Goal: Transaction & Acquisition: Book appointment/travel/reservation

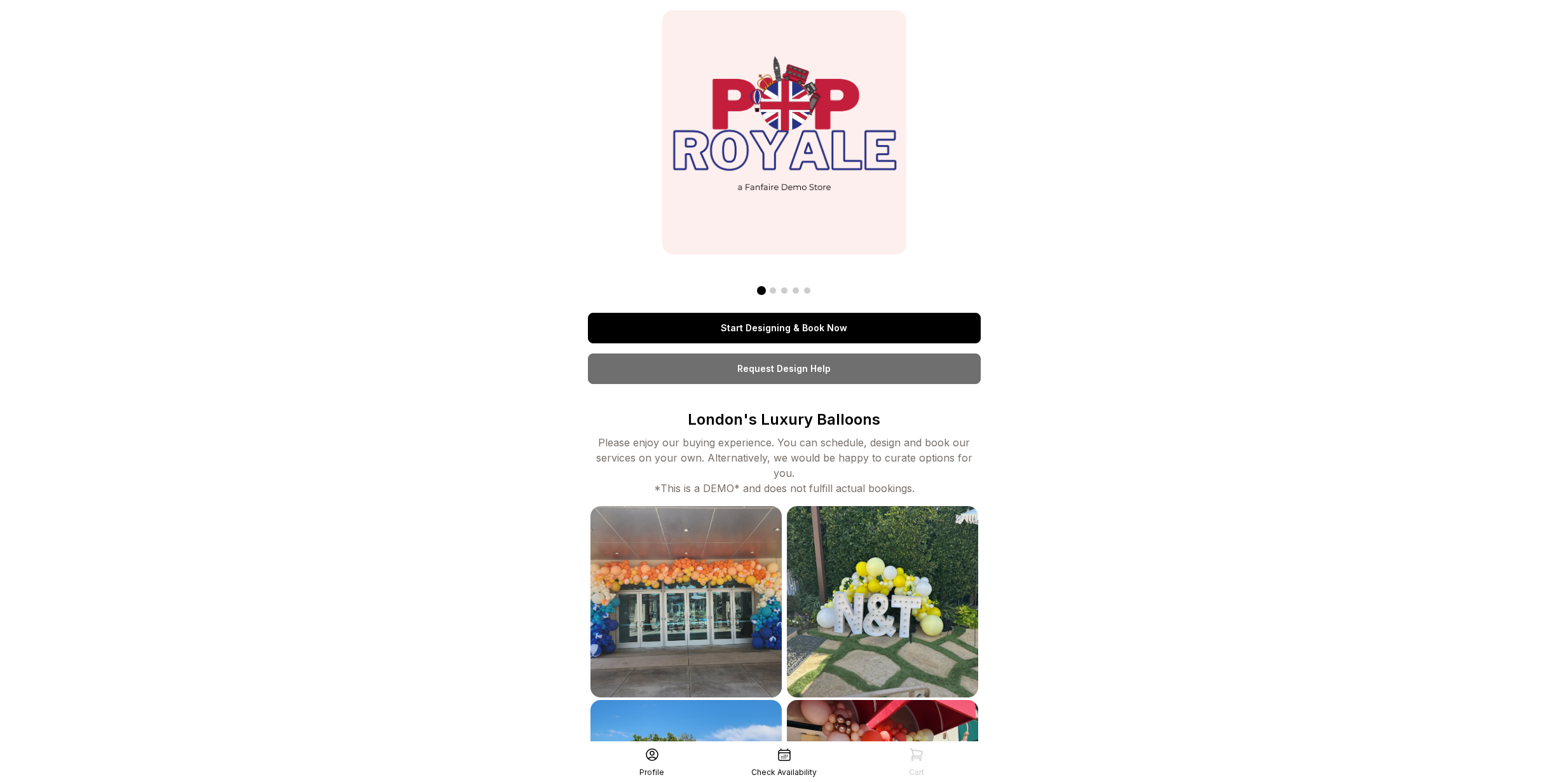
click at [757, 323] on link "Start Designing & Book Now" at bounding box center [784, 328] width 393 height 31
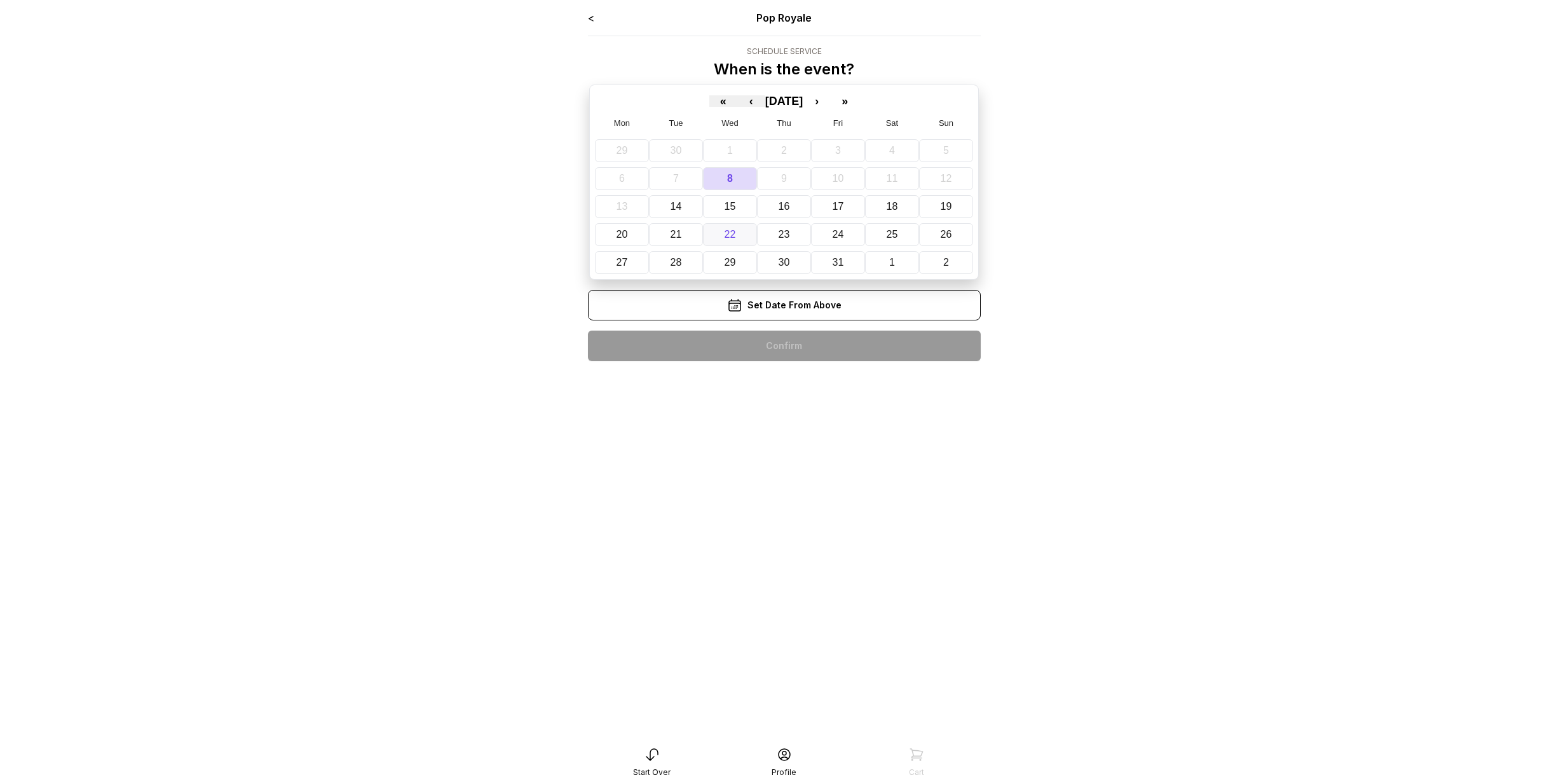
click at [722, 226] on button "22" at bounding box center [729, 234] width 54 height 23
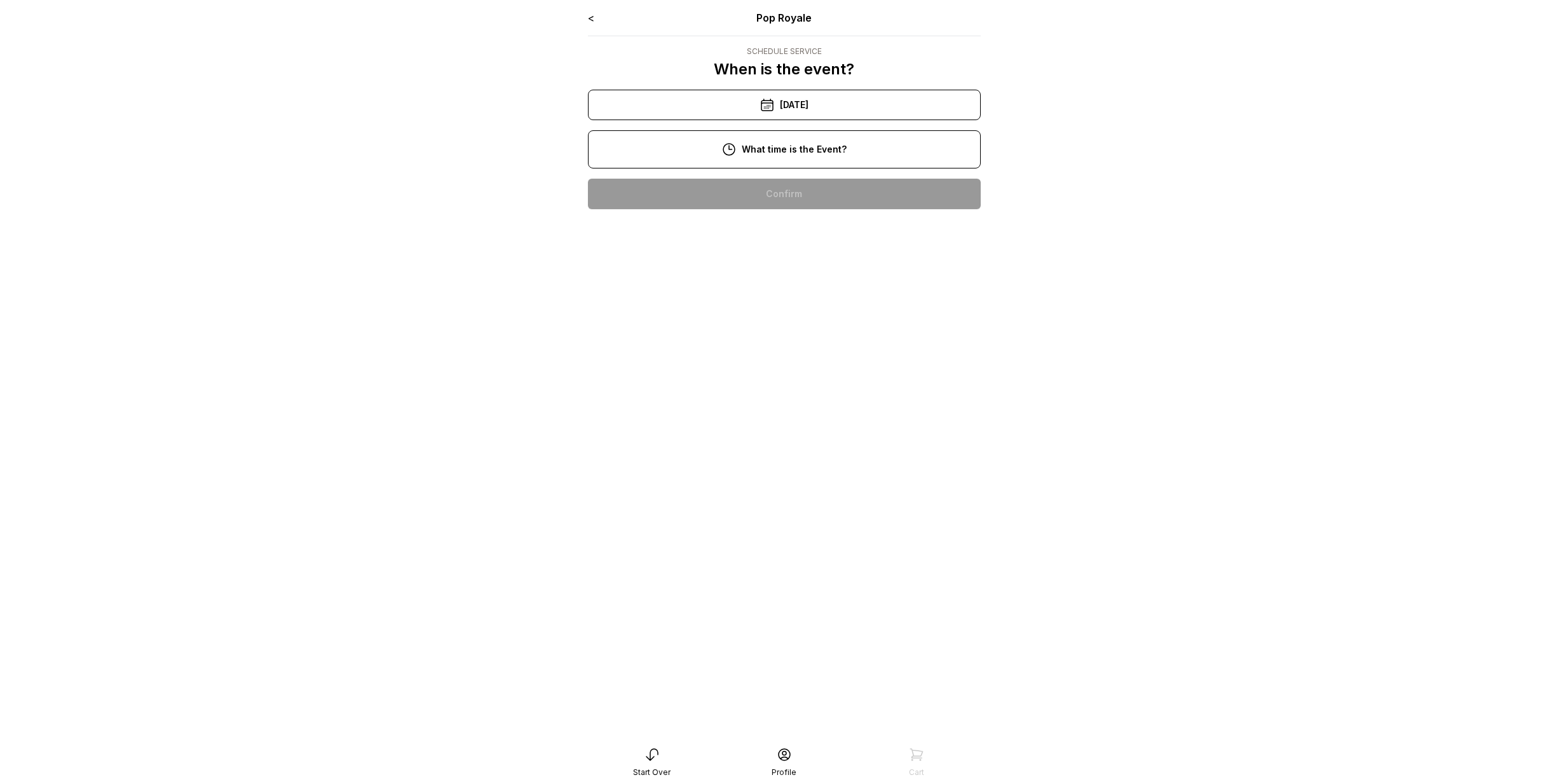
click at [770, 209] on div "10:00 am" at bounding box center [784, 194] width 373 height 31
click at [782, 199] on div "< Pop Royale Schedule Service When is the event? « ‹ October 2025 › » Mon Tue W…" at bounding box center [784, 115] width 393 height 209
click at [774, 197] on div "10:00 am" at bounding box center [784, 194] width 373 height 31
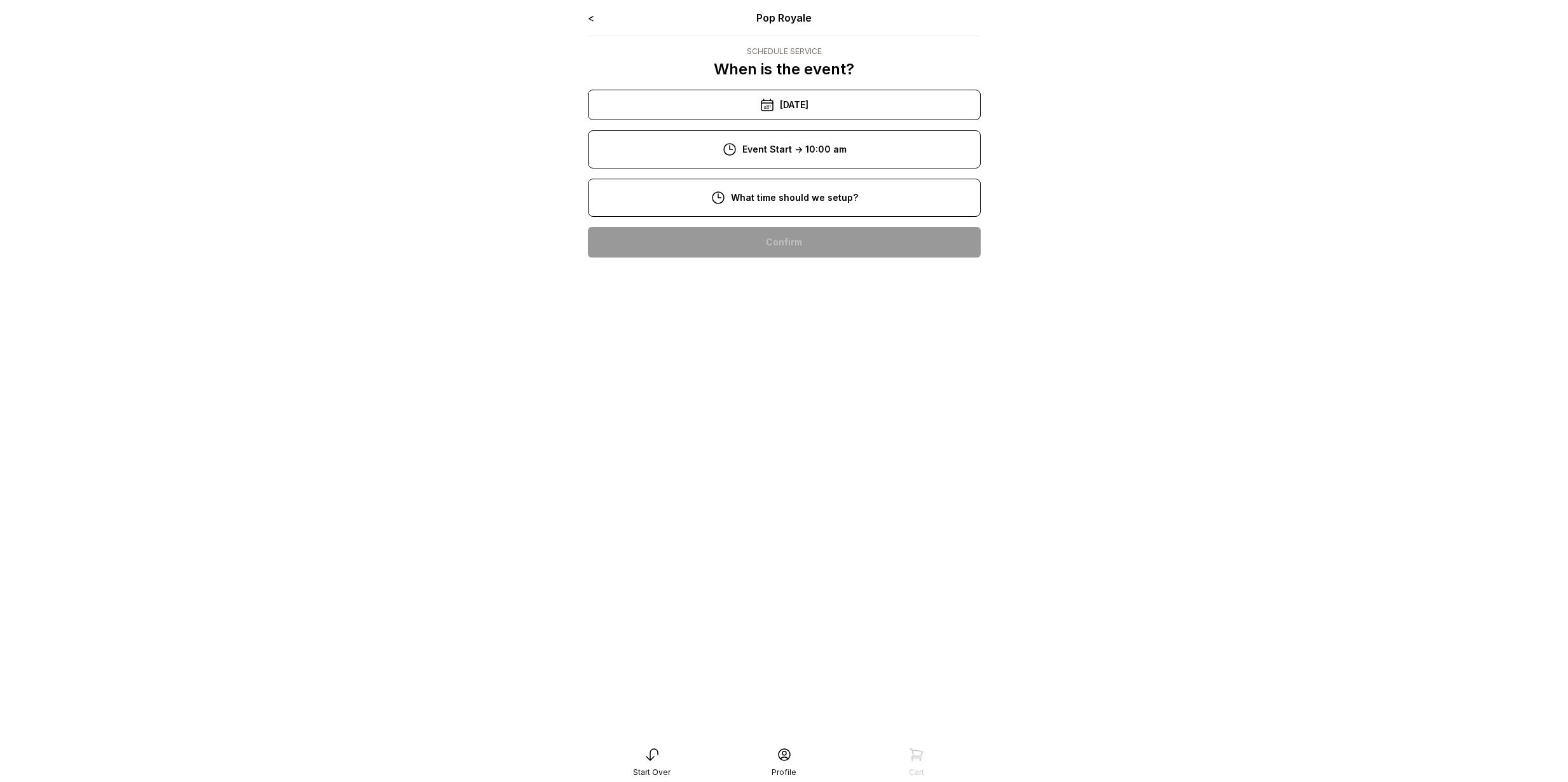
click at [785, 240] on div "8:00 am" at bounding box center [784, 242] width 373 height 31
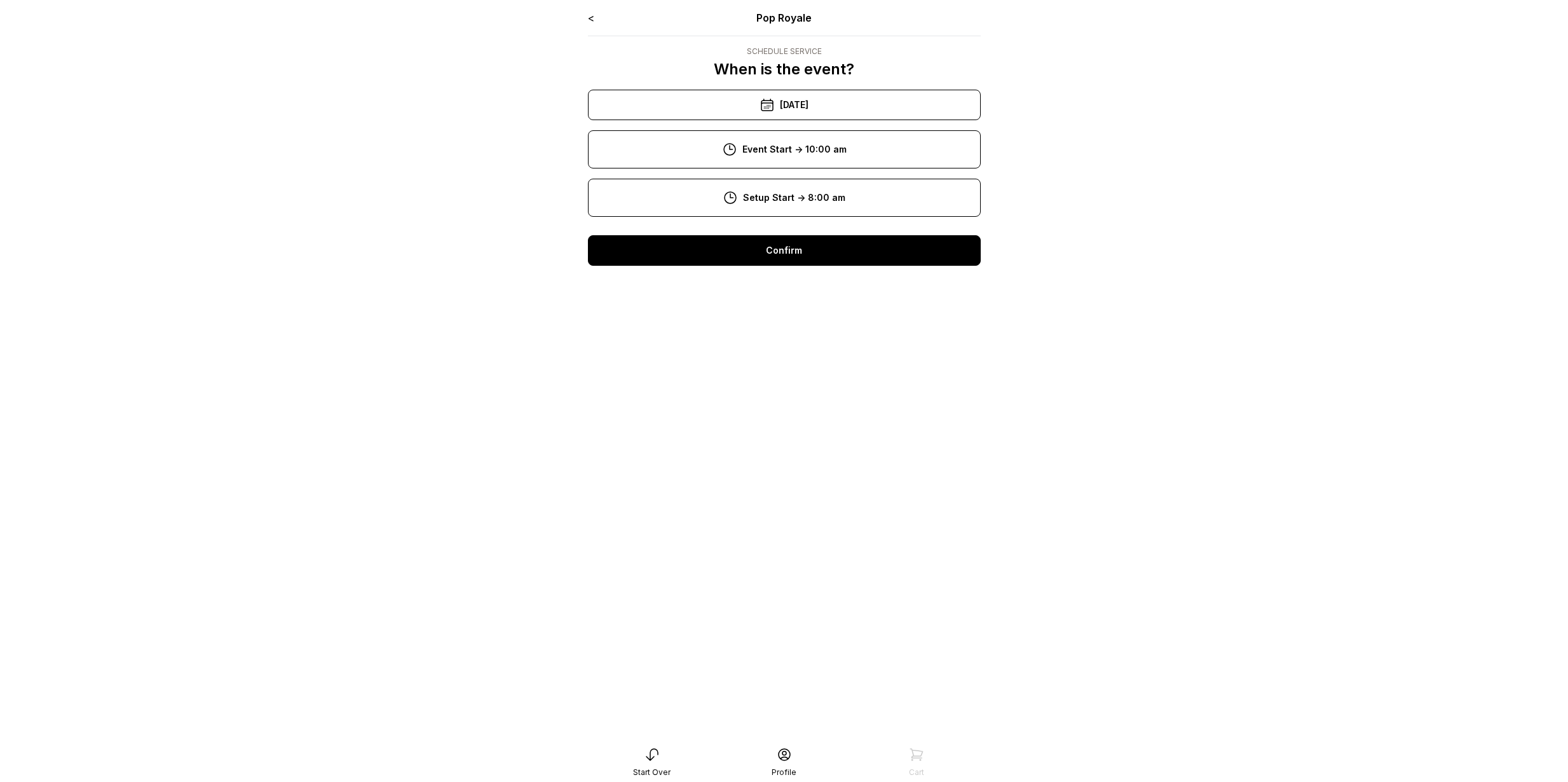
click at [784, 245] on div "Confirm" at bounding box center [784, 250] width 393 height 31
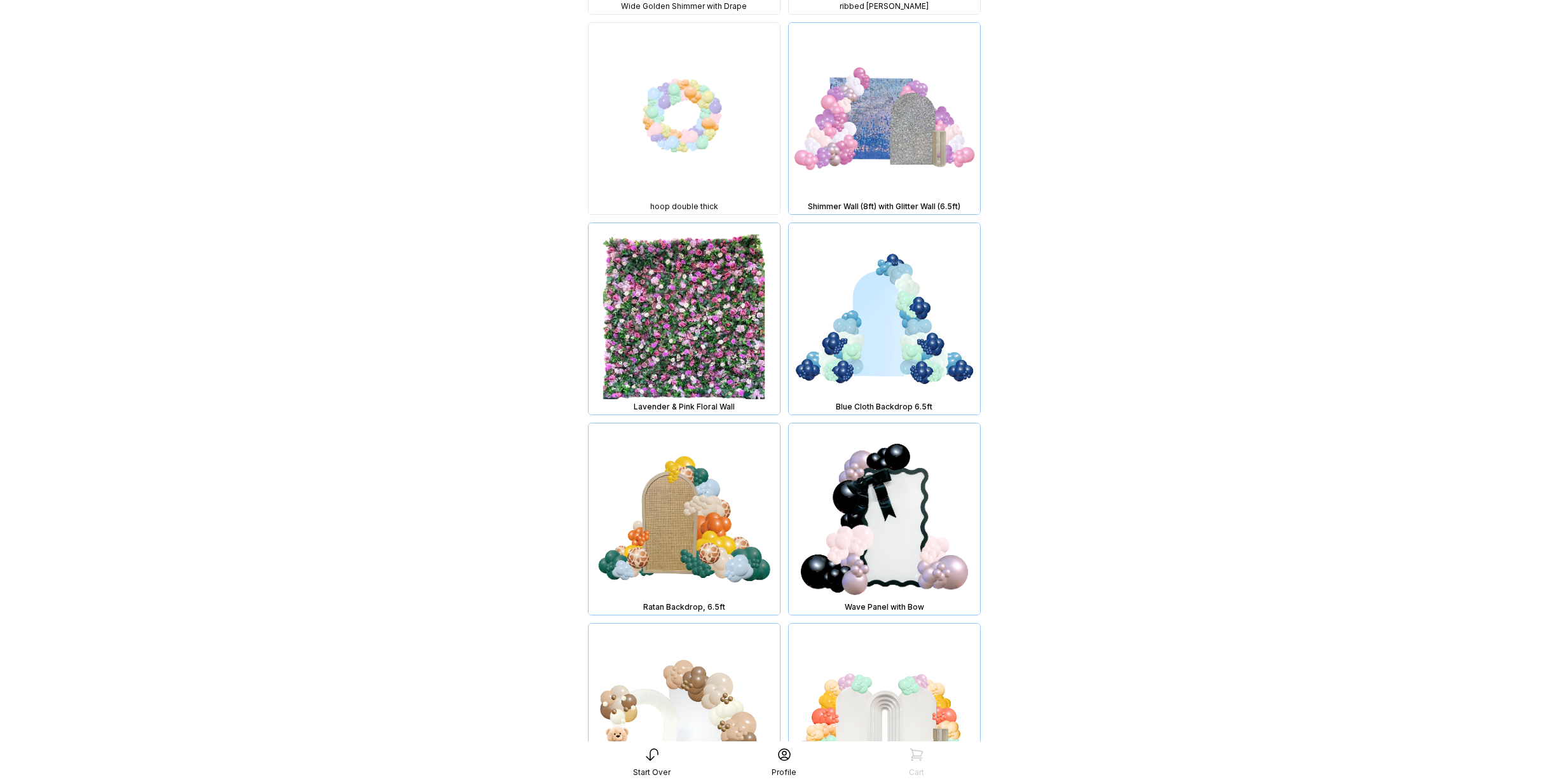
scroll to position [2315, 0]
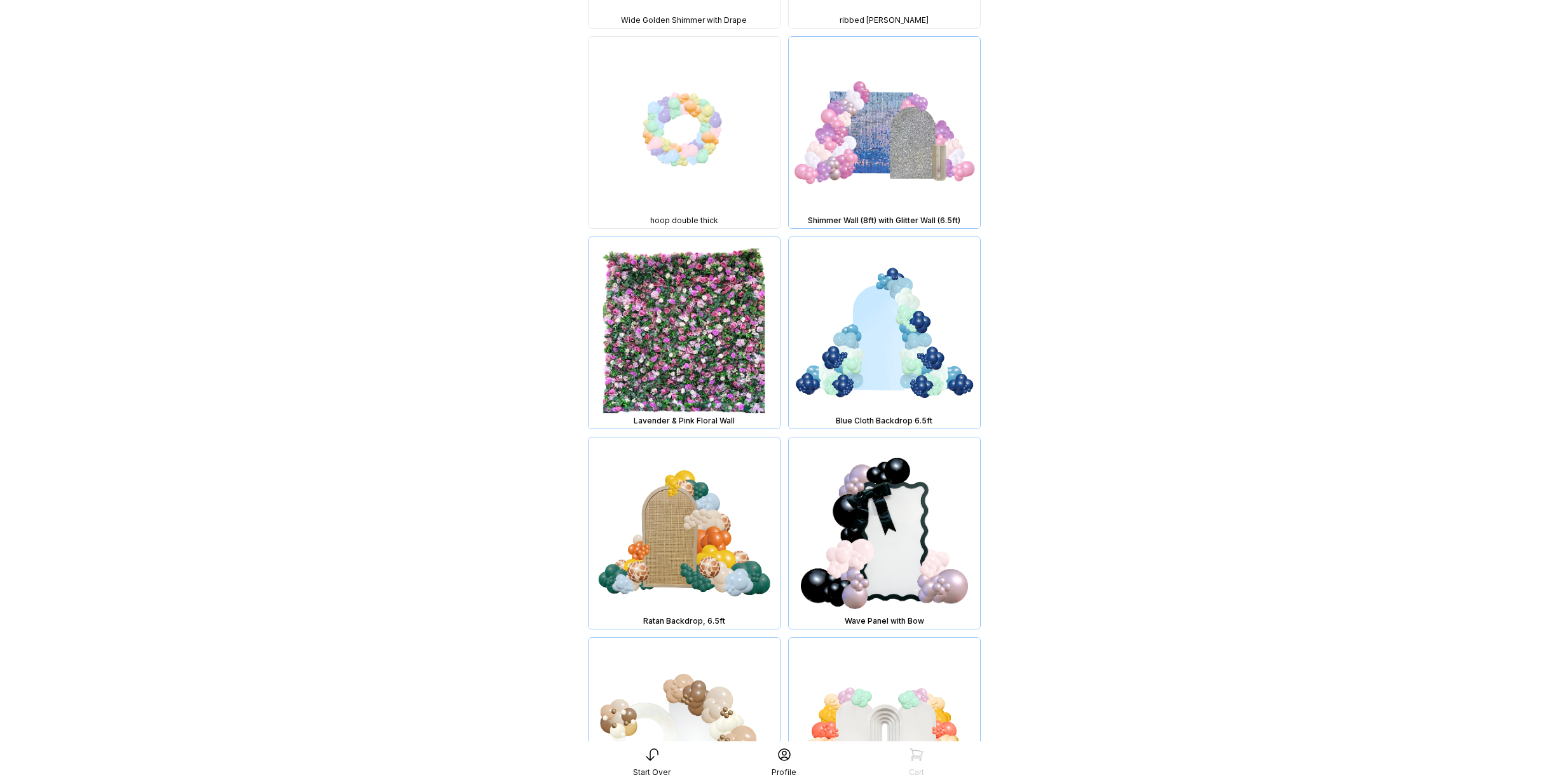
click at [677, 533] on img at bounding box center [684, 532] width 191 height 191
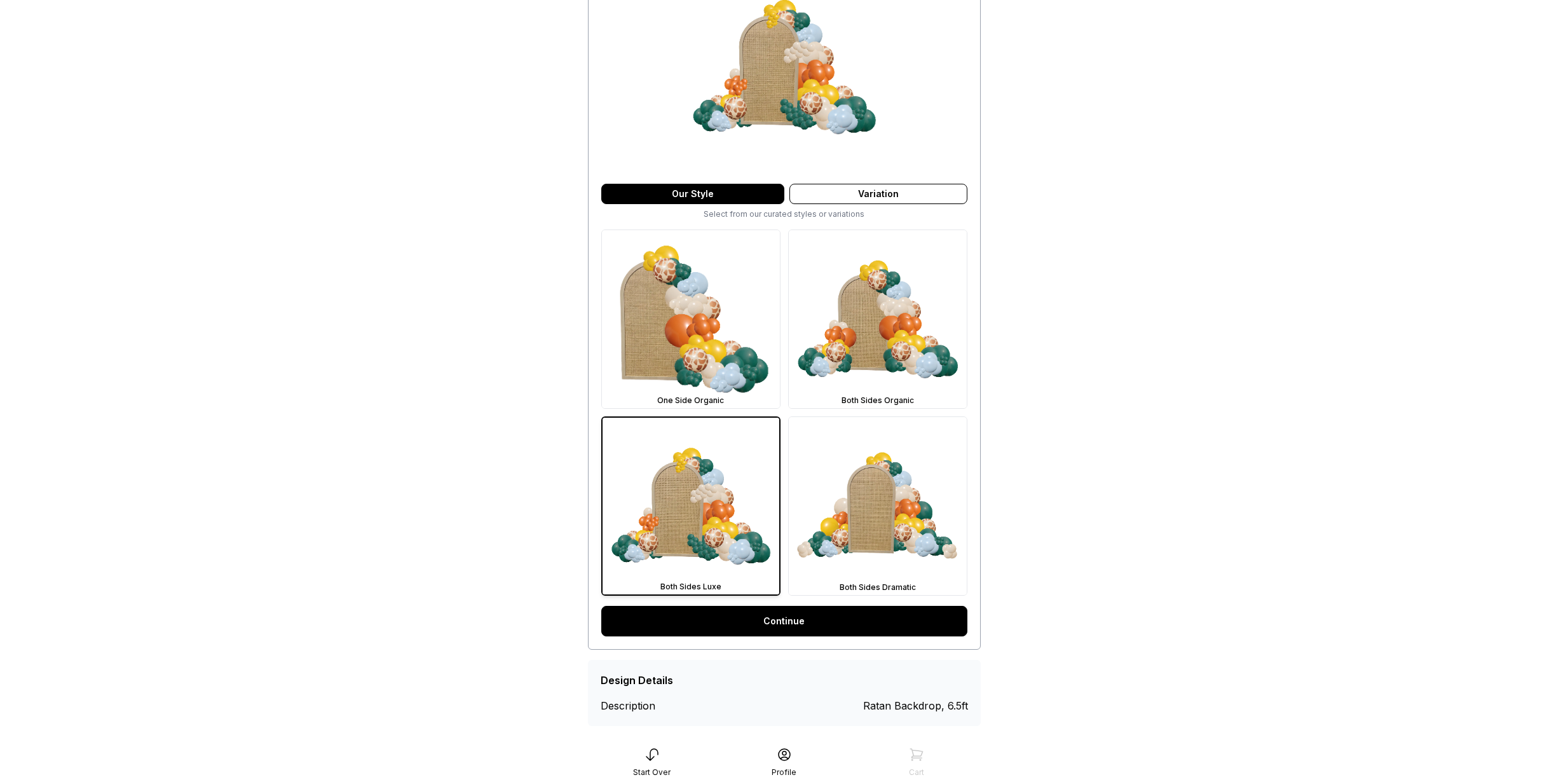
scroll to position [181, 0]
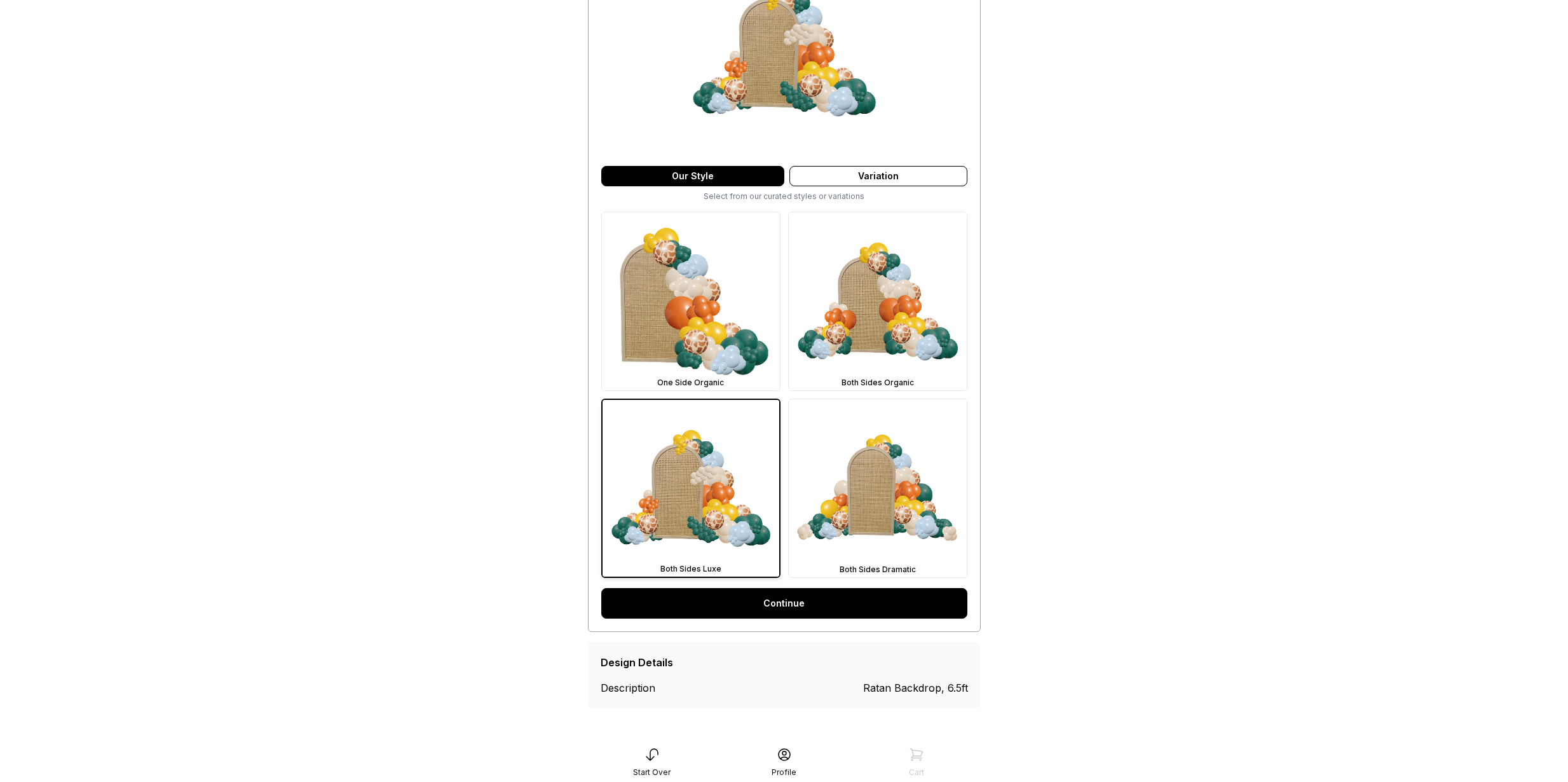
click at [744, 613] on link "Continue" at bounding box center [784, 603] width 366 height 31
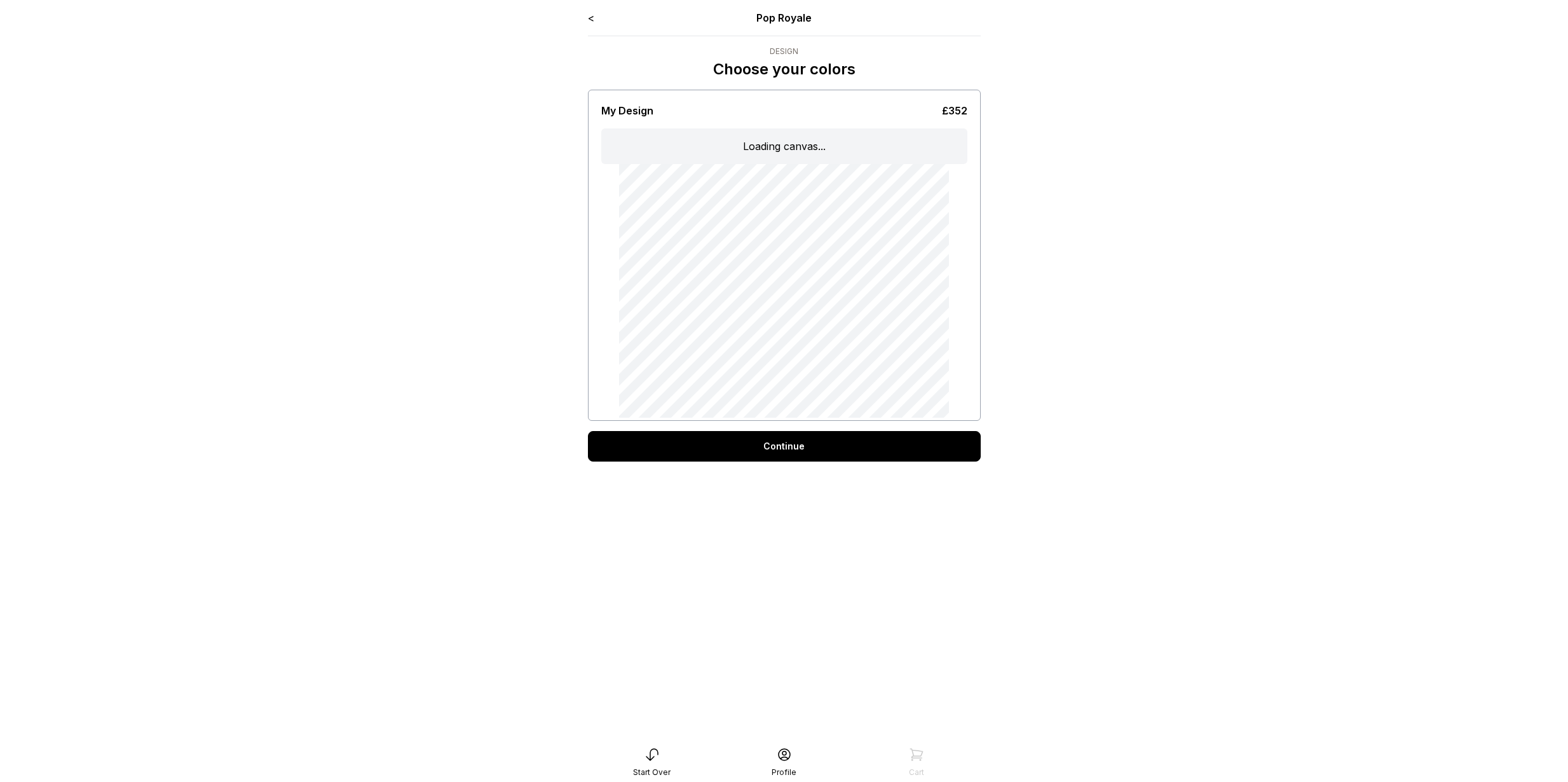
scroll to position [3, 0]
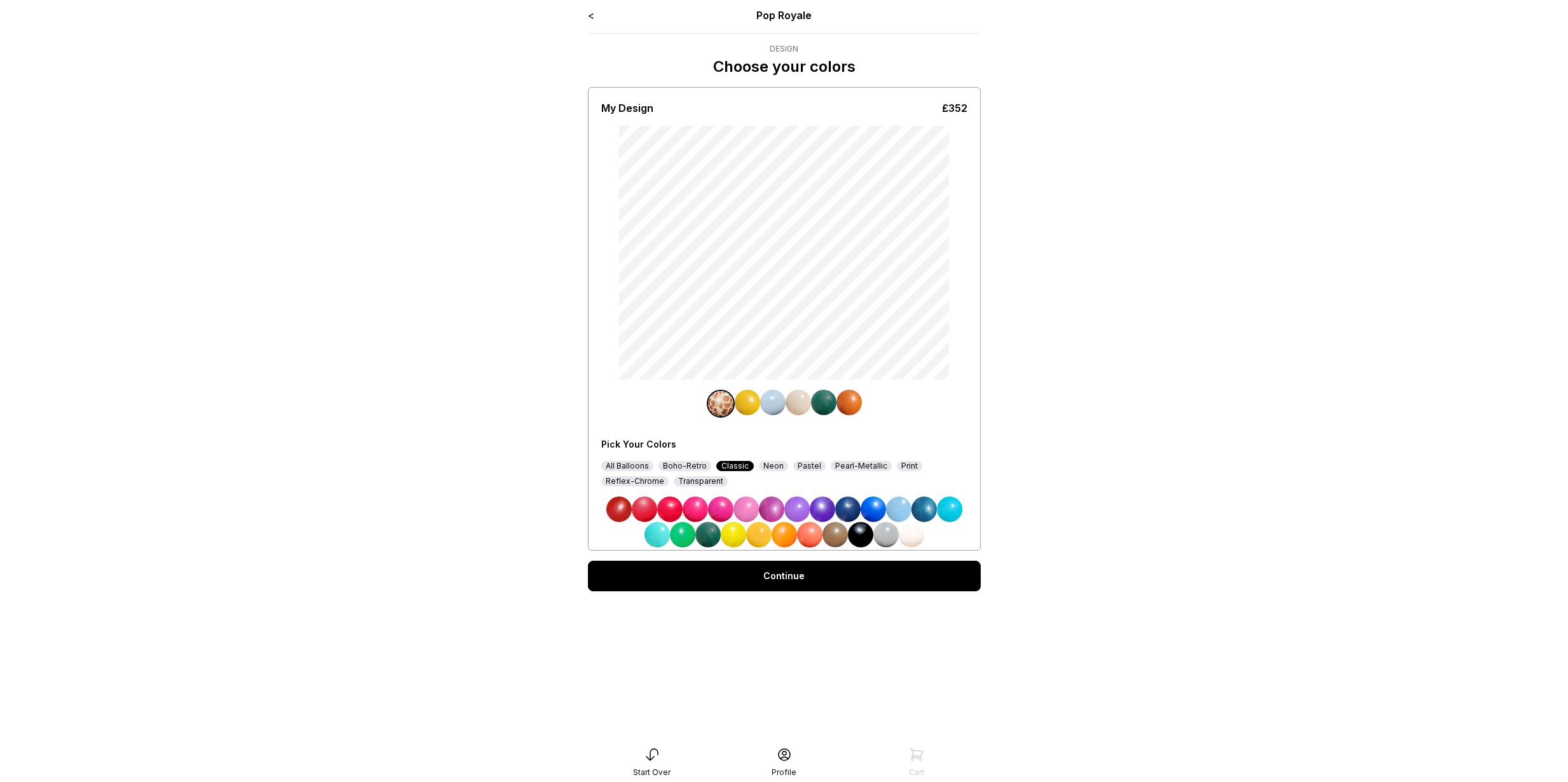
click at [796, 577] on div "Continue" at bounding box center [784, 576] width 393 height 31
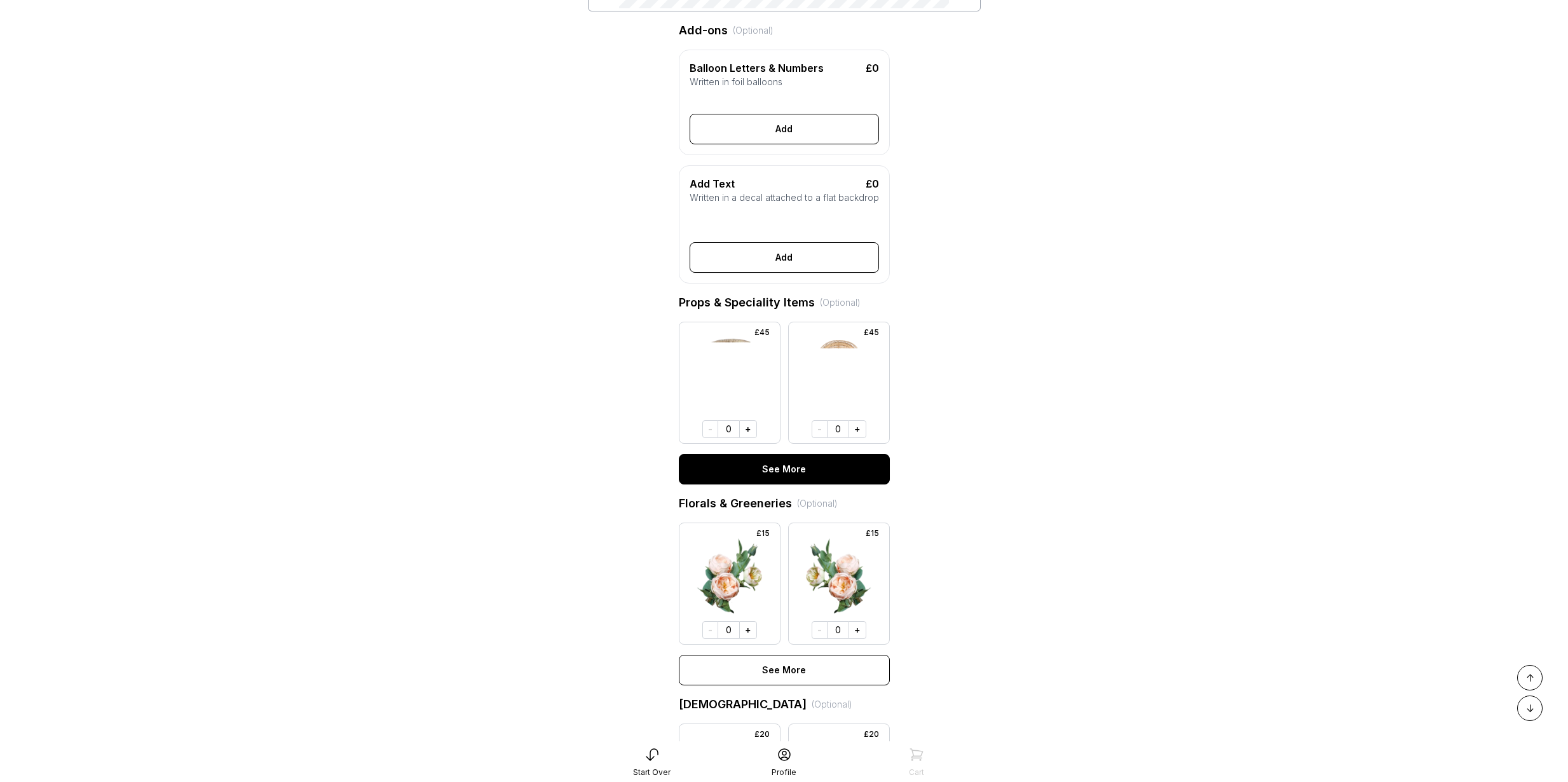
scroll to position [278, 0]
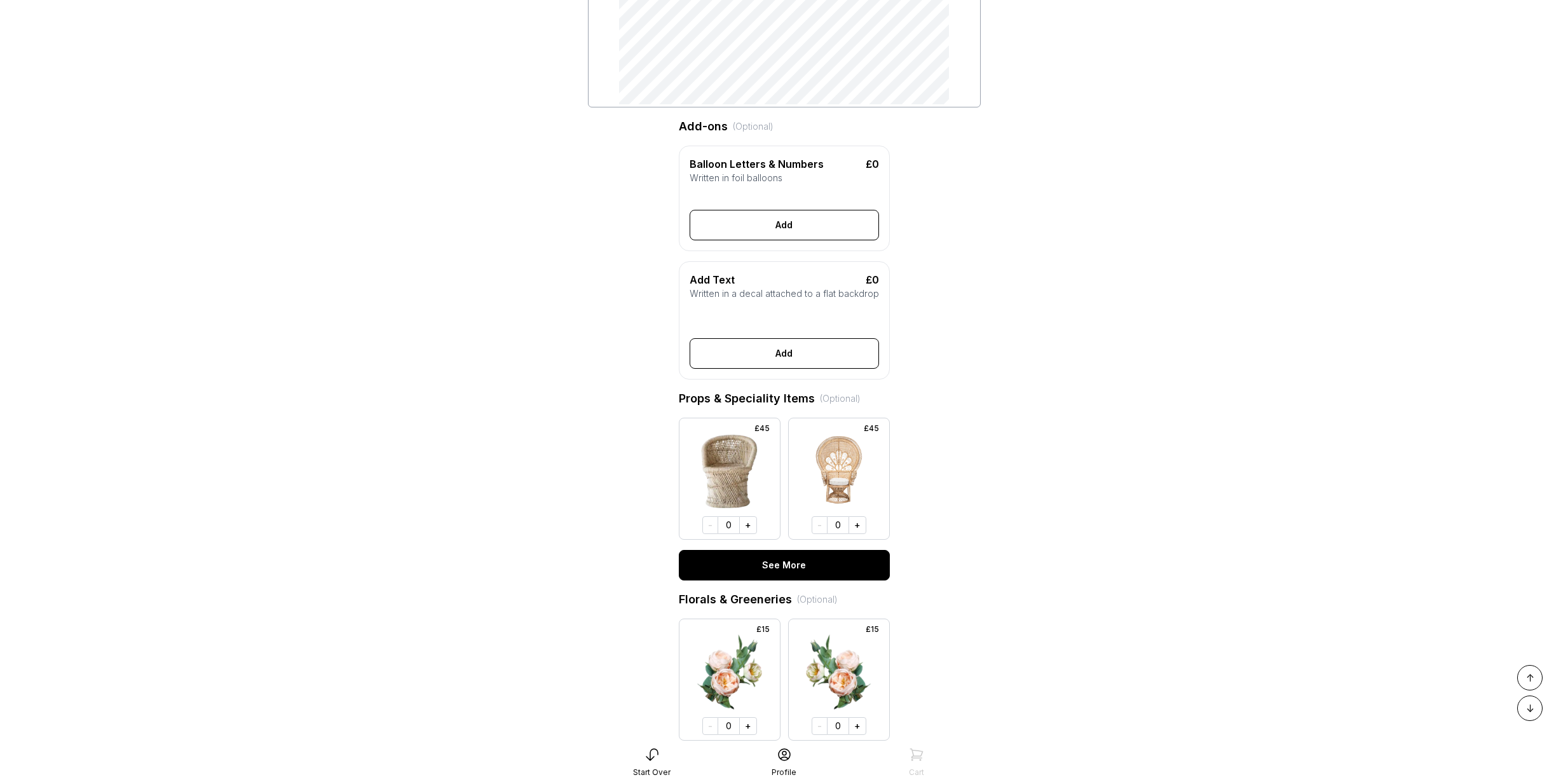
click at [788, 569] on button "See More" at bounding box center [784, 565] width 211 height 31
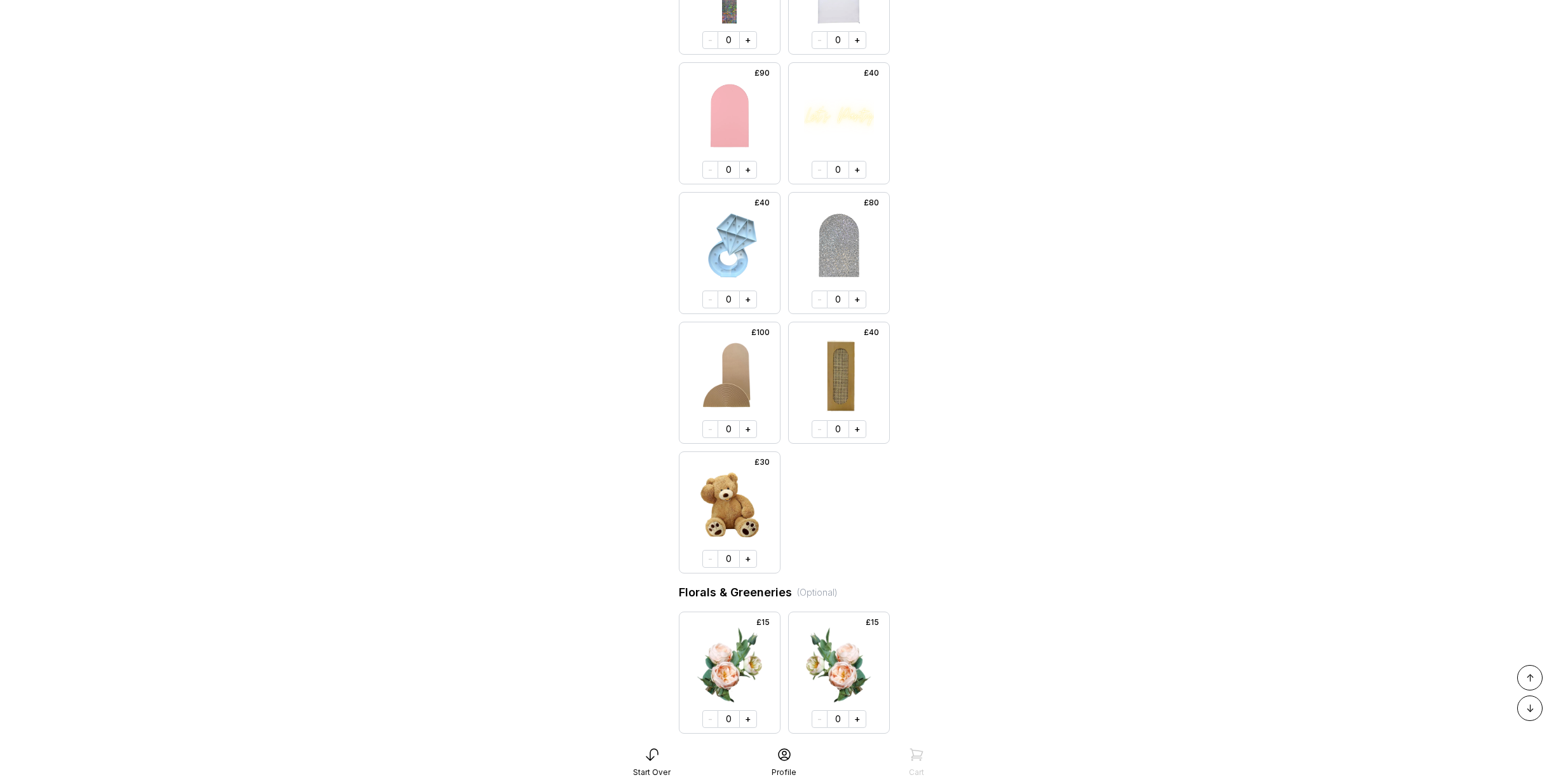
scroll to position [3913, 0]
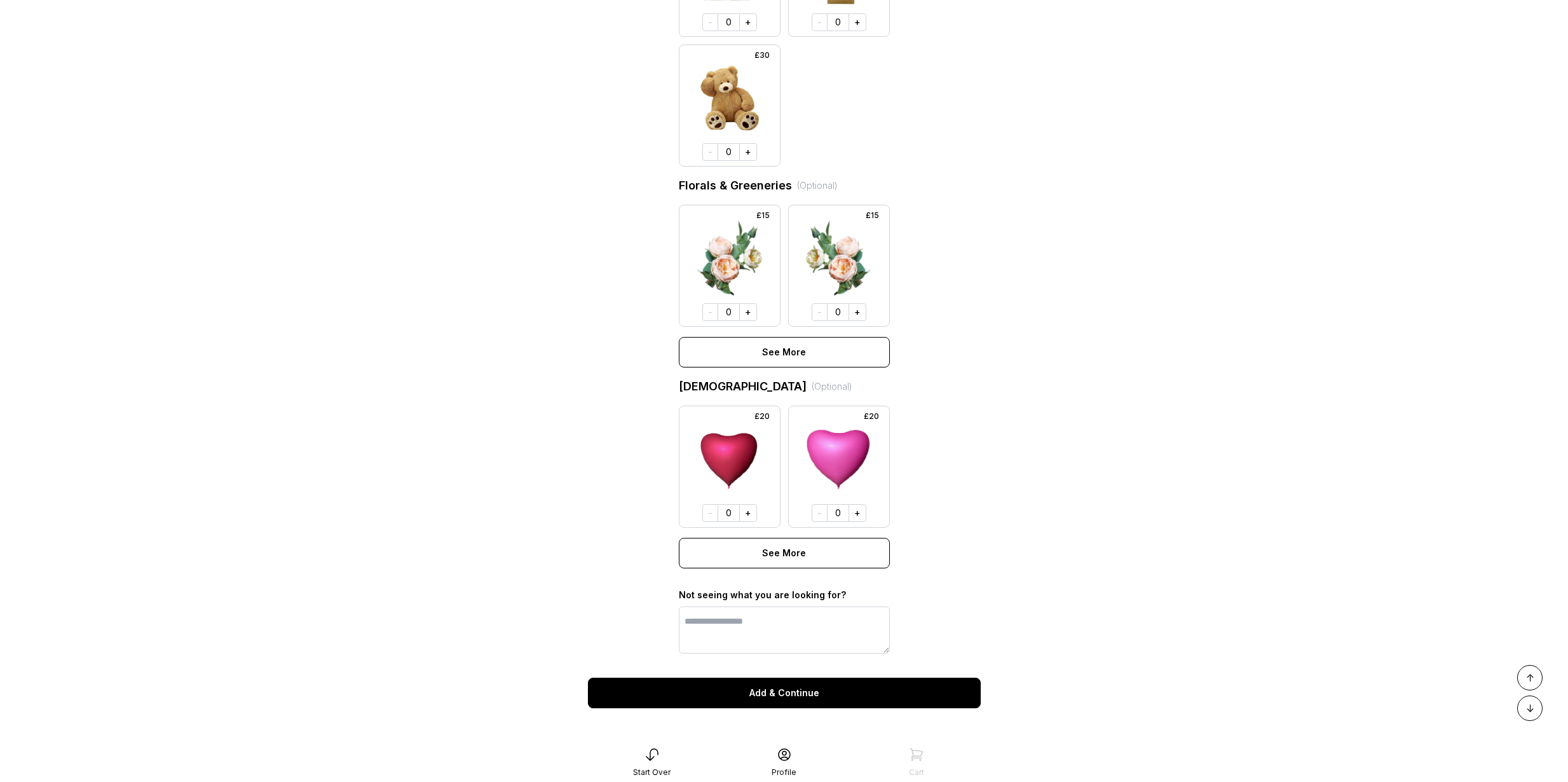
drag, startPoint x: 789, startPoint y: 556, endPoint x: 793, endPoint y: 528, distance: 28.3
click at [789, 556] on button "See More" at bounding box center [784, 553] width 211 height 31
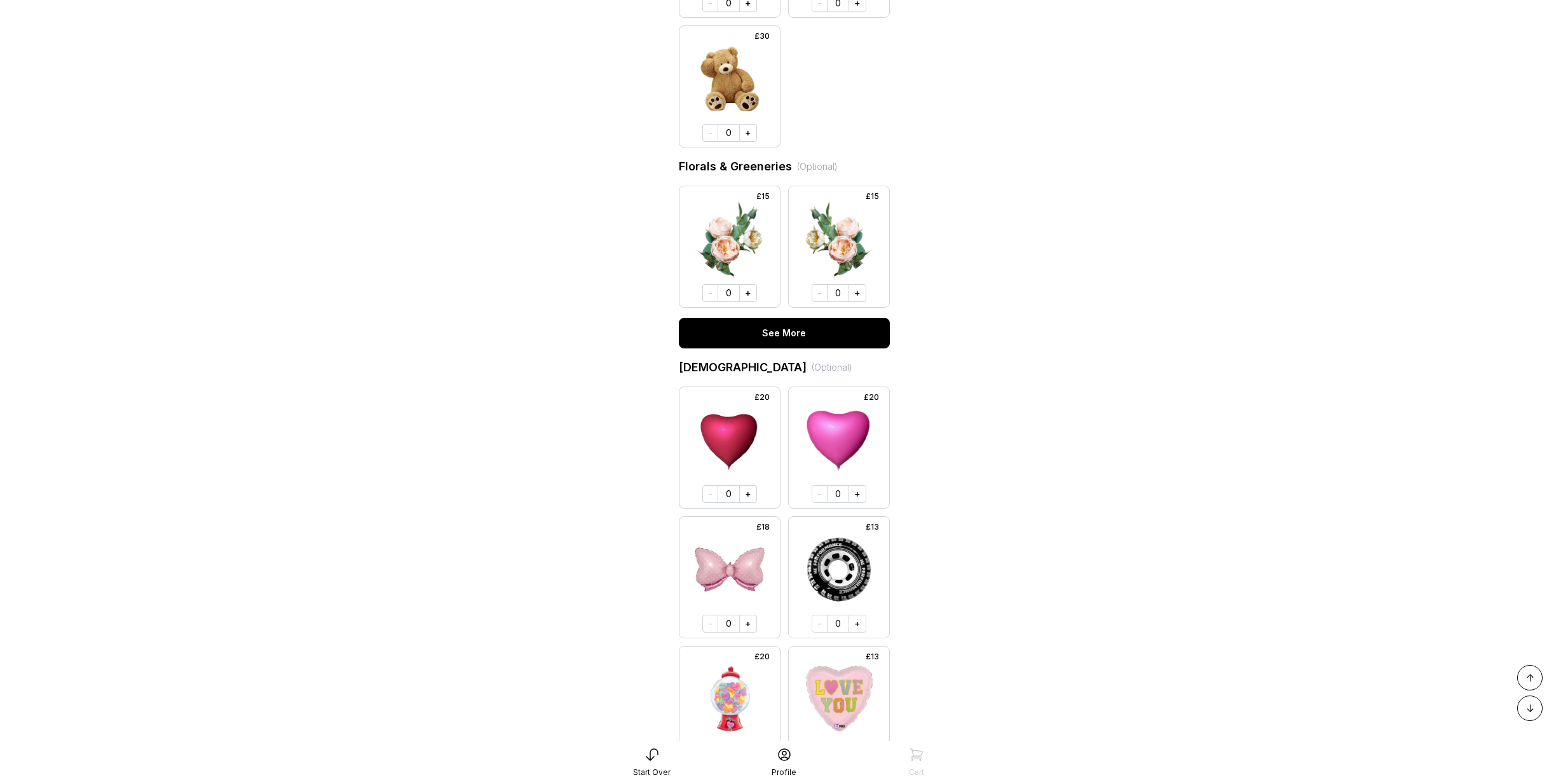
click at [799, 348] on button "See More" at bounding box center [784, 333] width 211 height 31
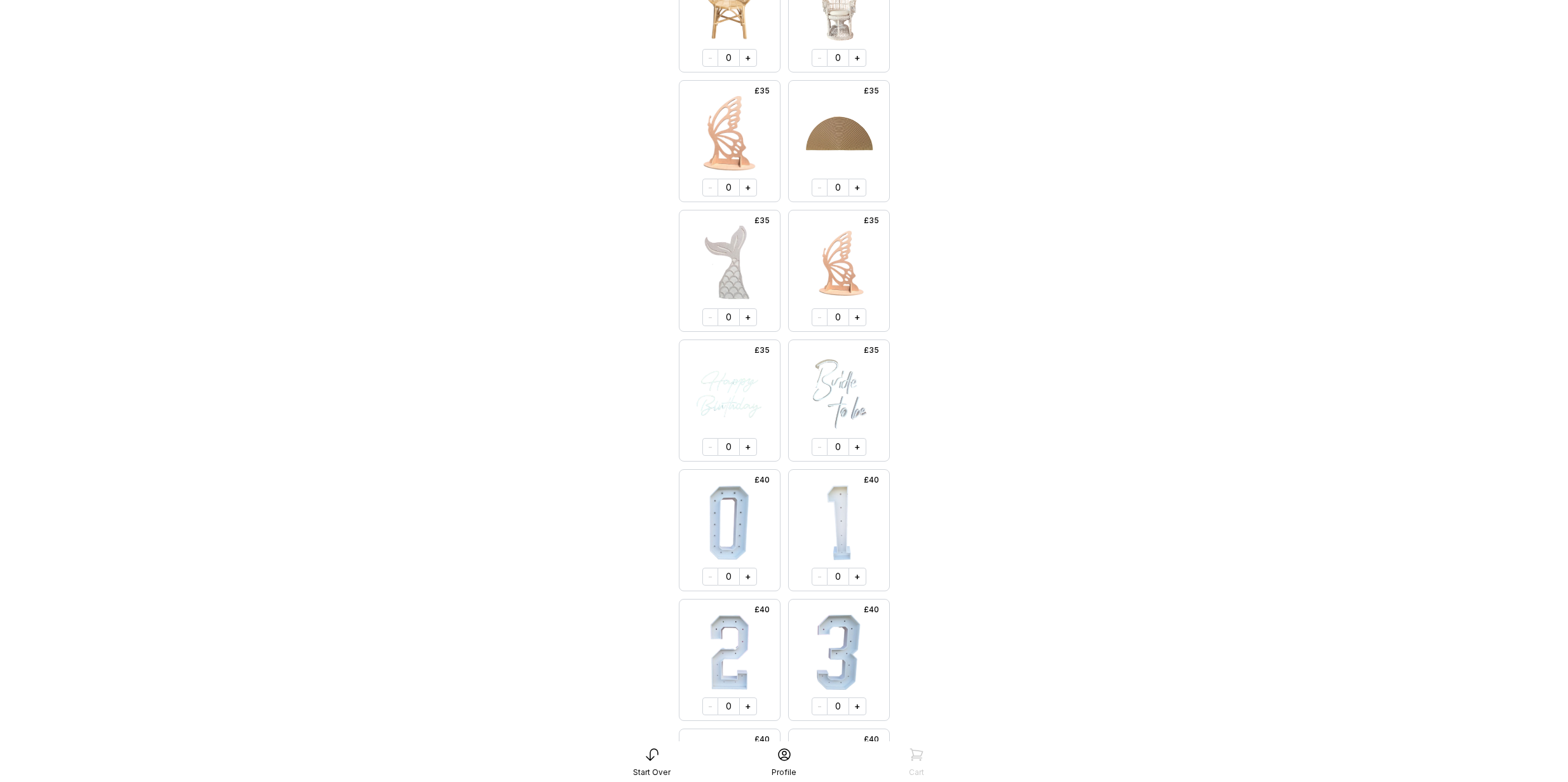
scroll to position [1071, 0]
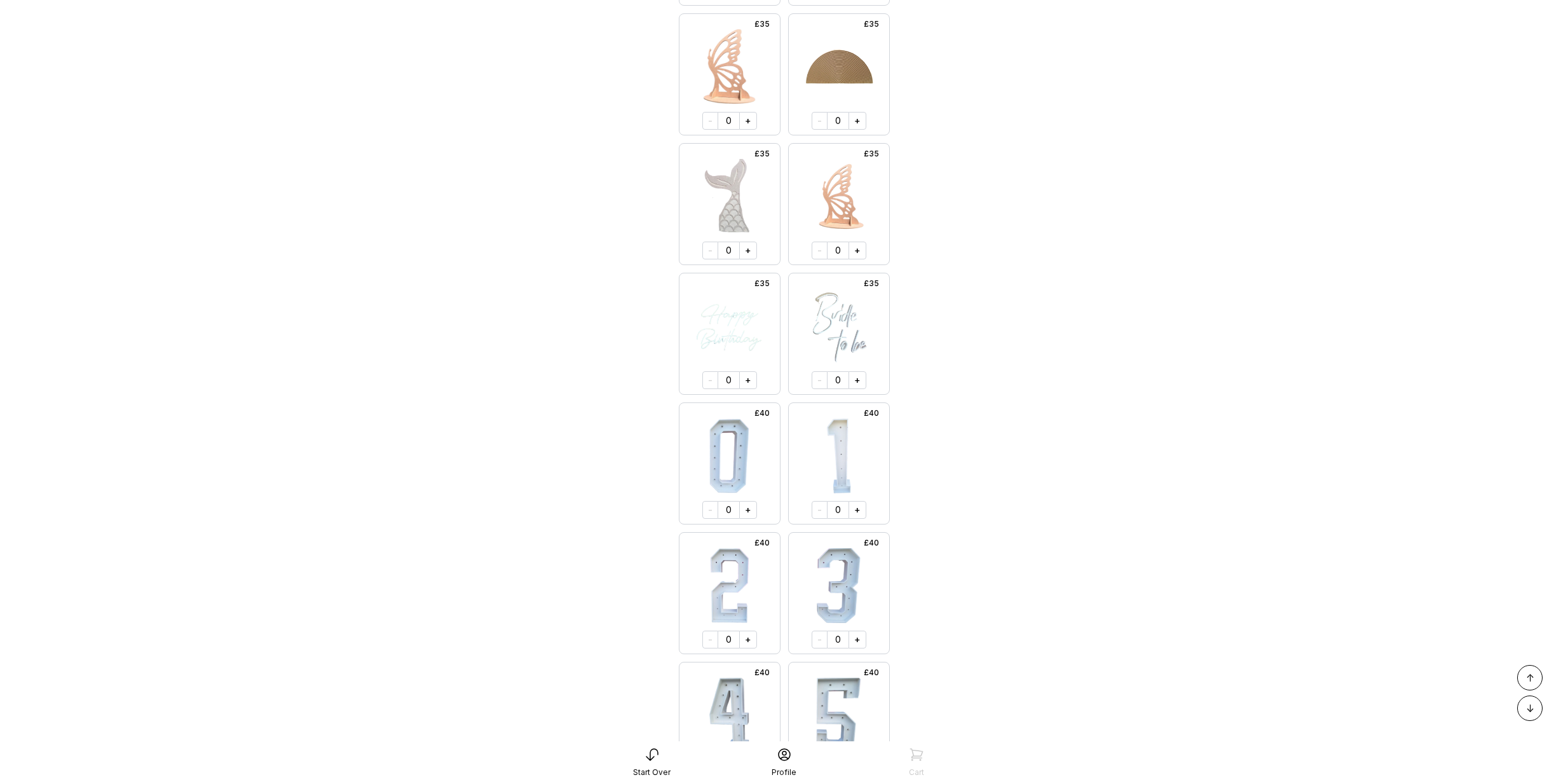
click at [648, 770] on div "Start Over" at bounding box center [651, 772] width 37 height 10
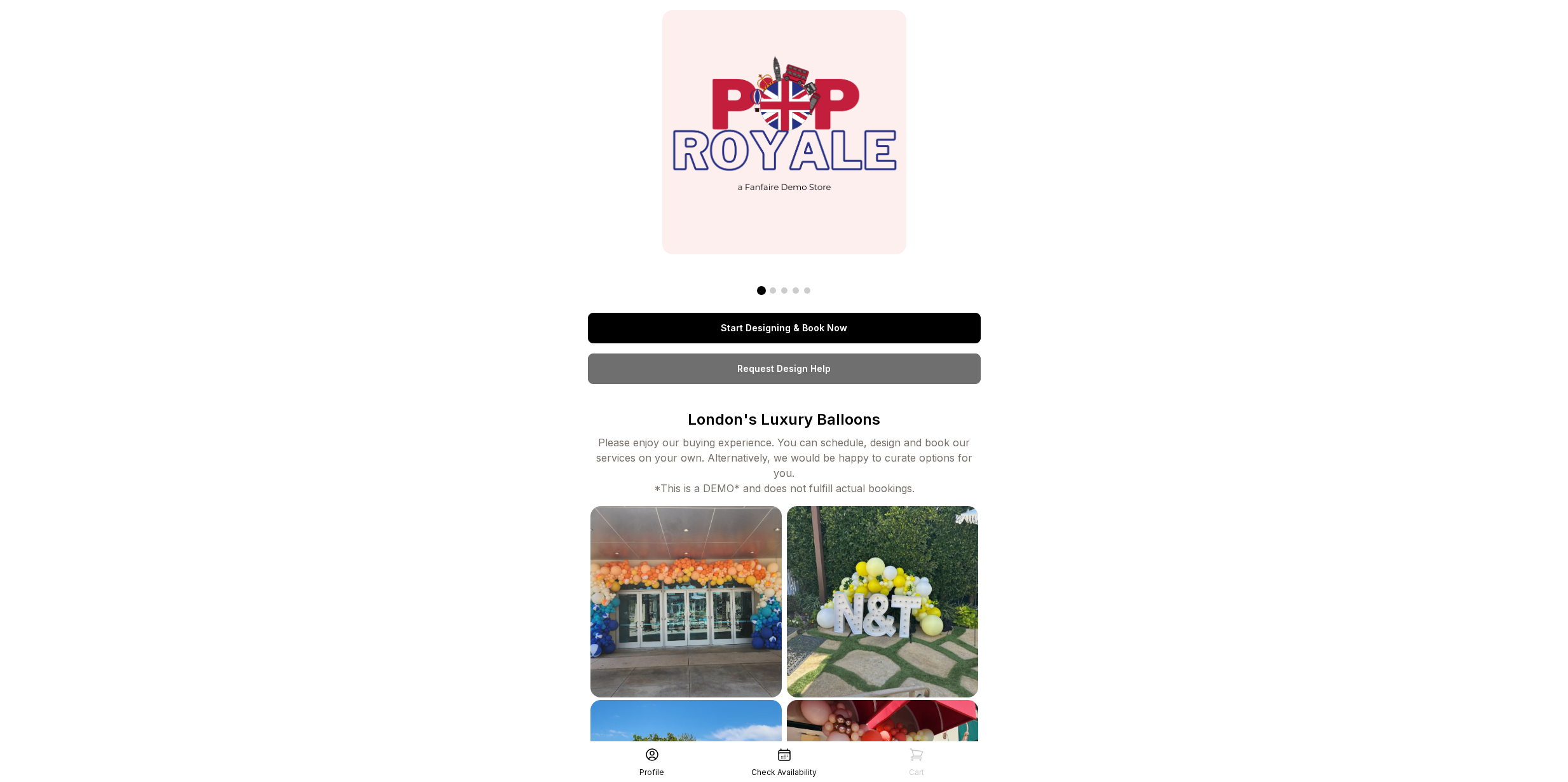
click at [756, 335] on link "Start Designing & Book Now" at bounding box center [784, 328] width 393 height 31
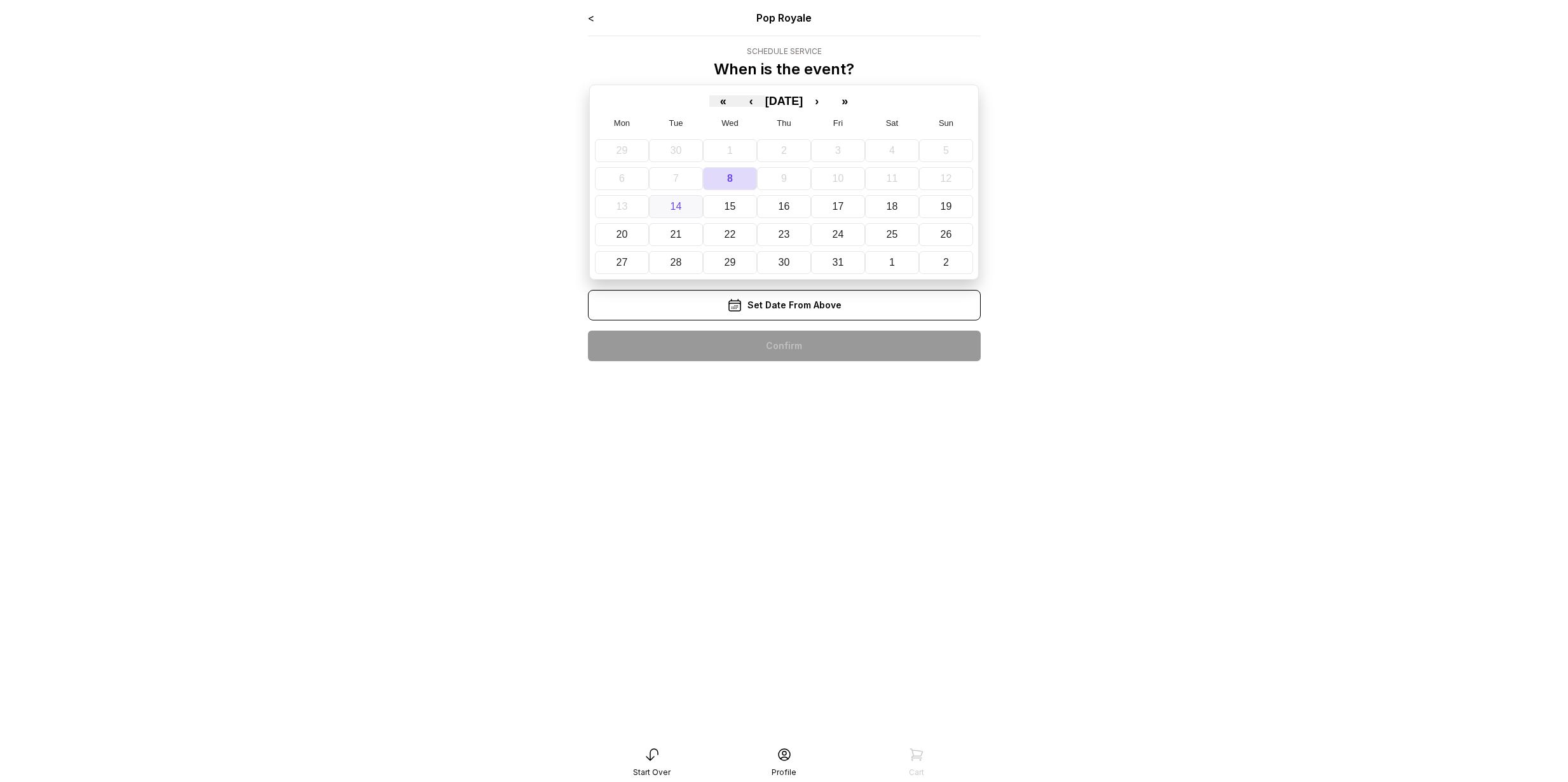
click at [690, 204] on button "14" at bounding box center [675, 206] width 54 height 23
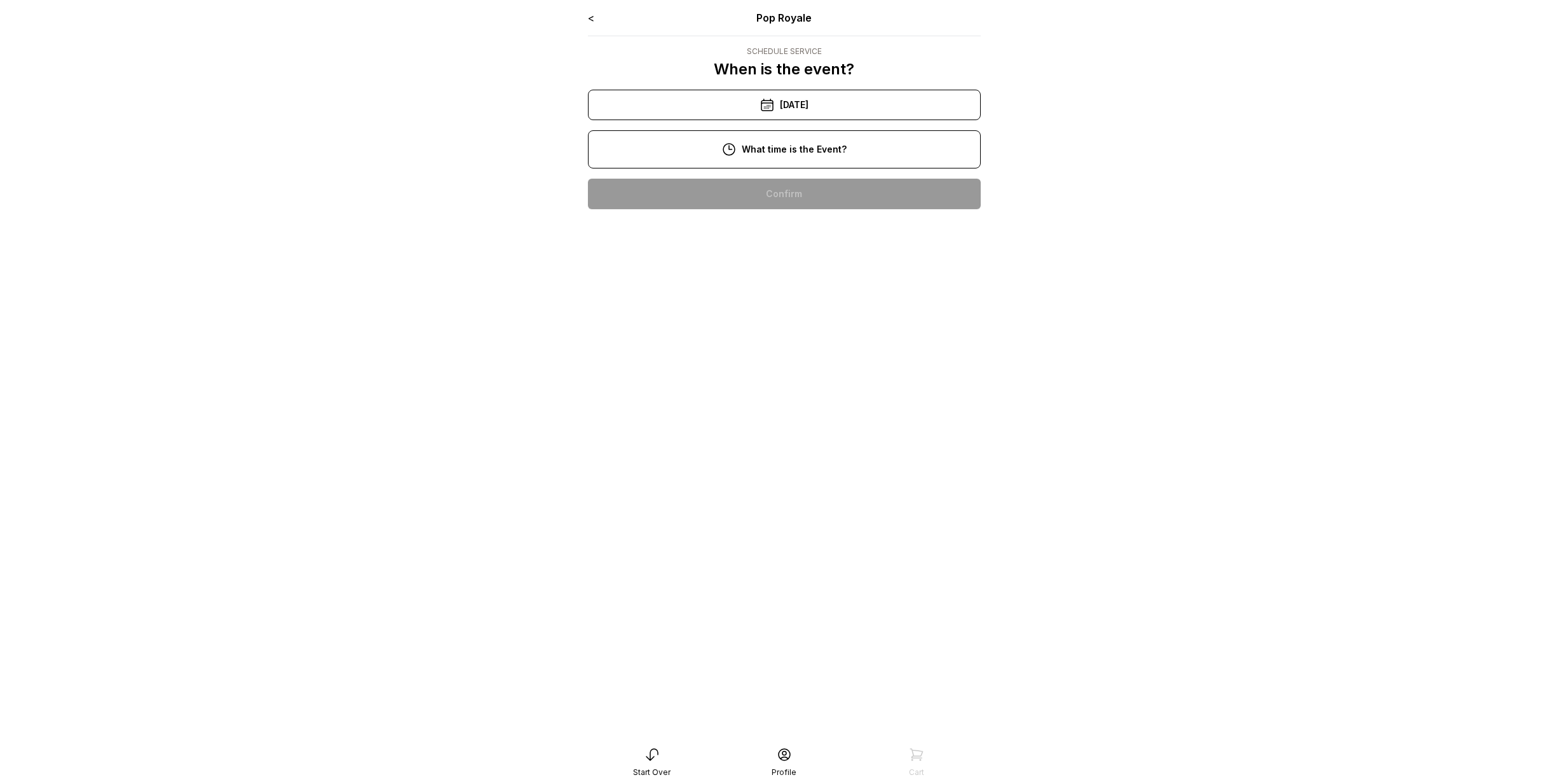
click at [776, 183] on div "10:00 am" at bounding box center [784, 194] width 373 height 31
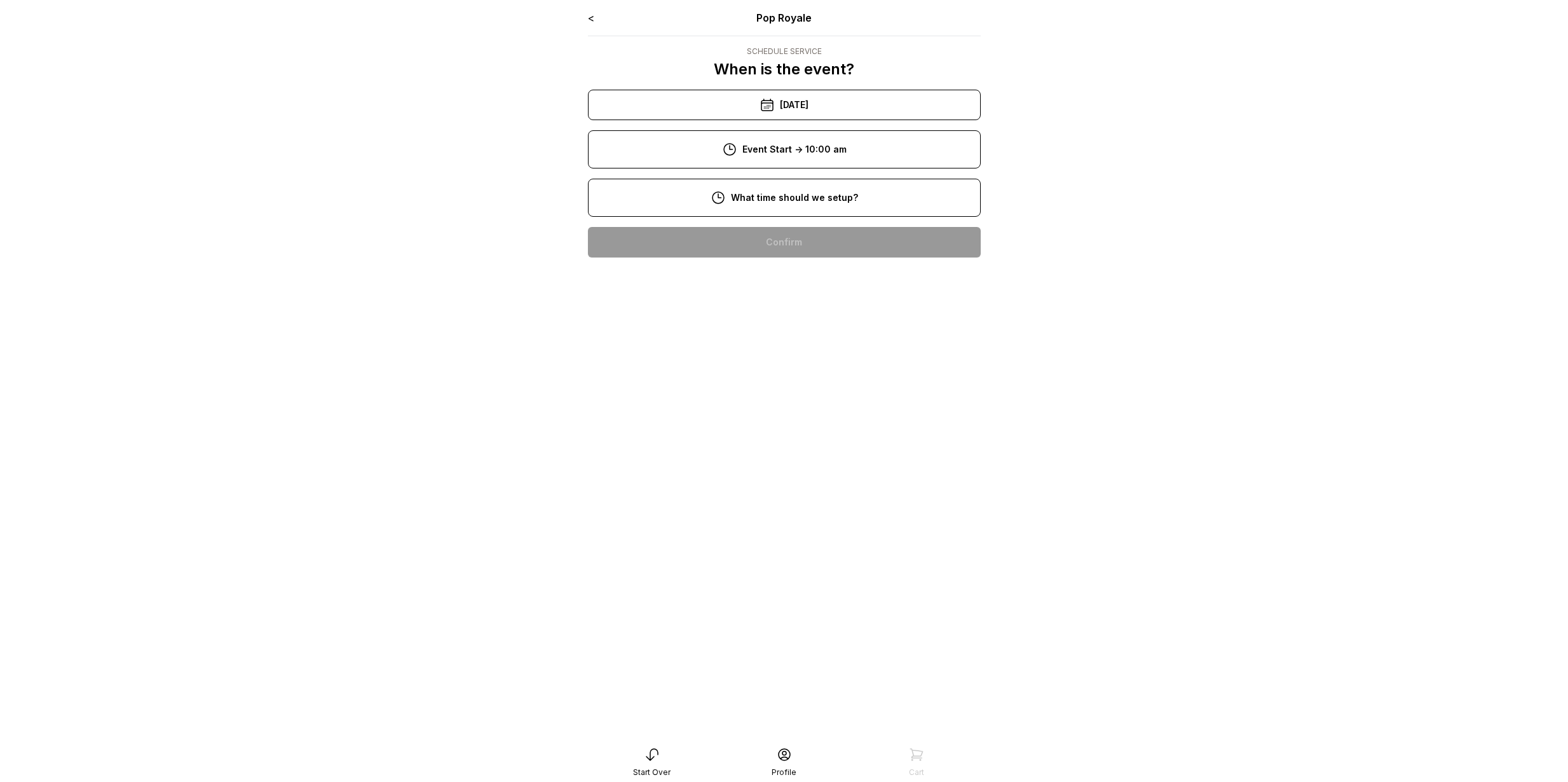
click at [781, 242] on div "8:00 am" at bounding box center [784, 242] width 373 height 31
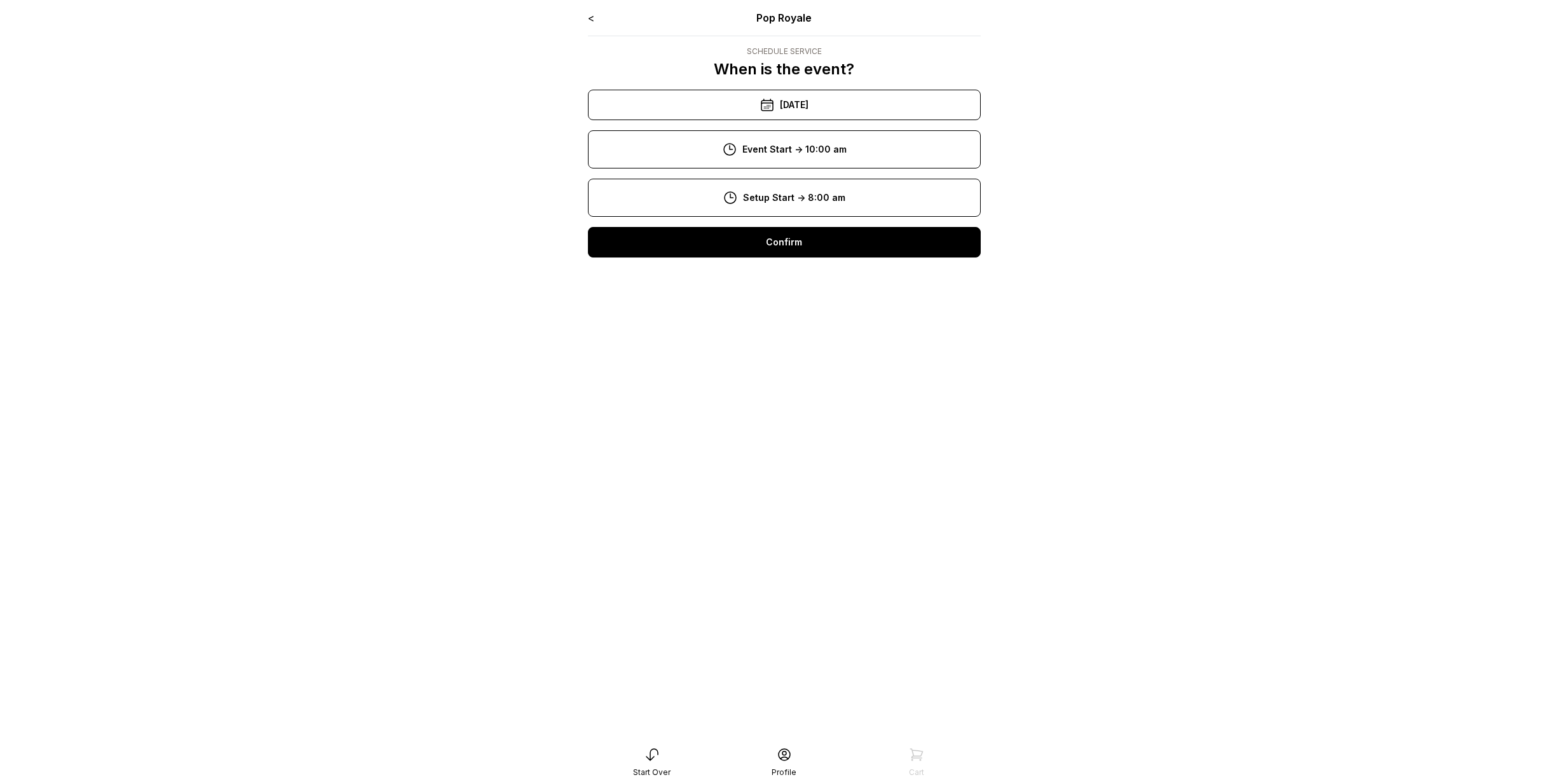
click at [783, 252] on div "Confirm" at bounding box center [784, 242] width 393 height 31
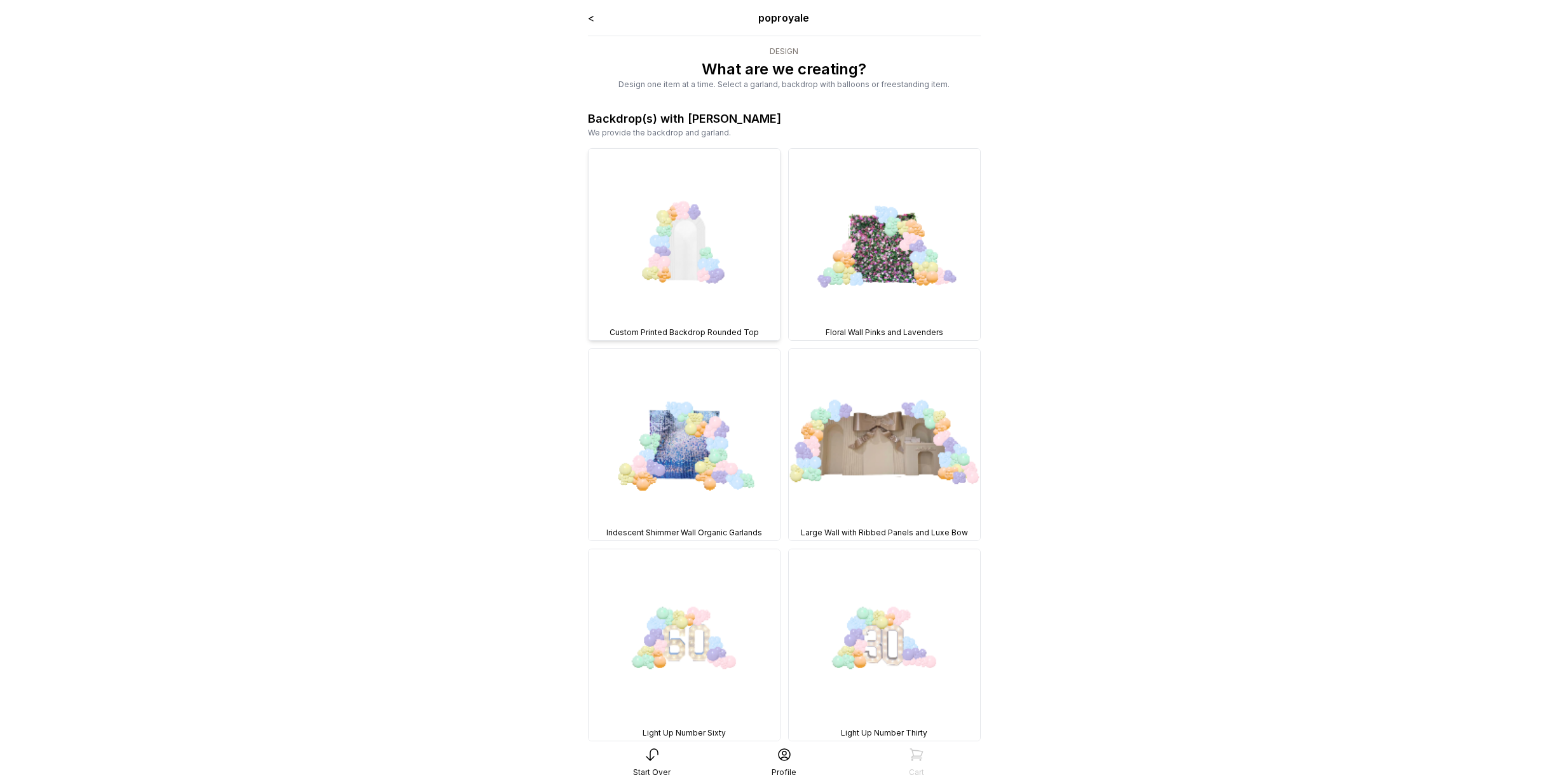
click at [730, 238] on img at bounding box center [684, 244] width 191 height 191
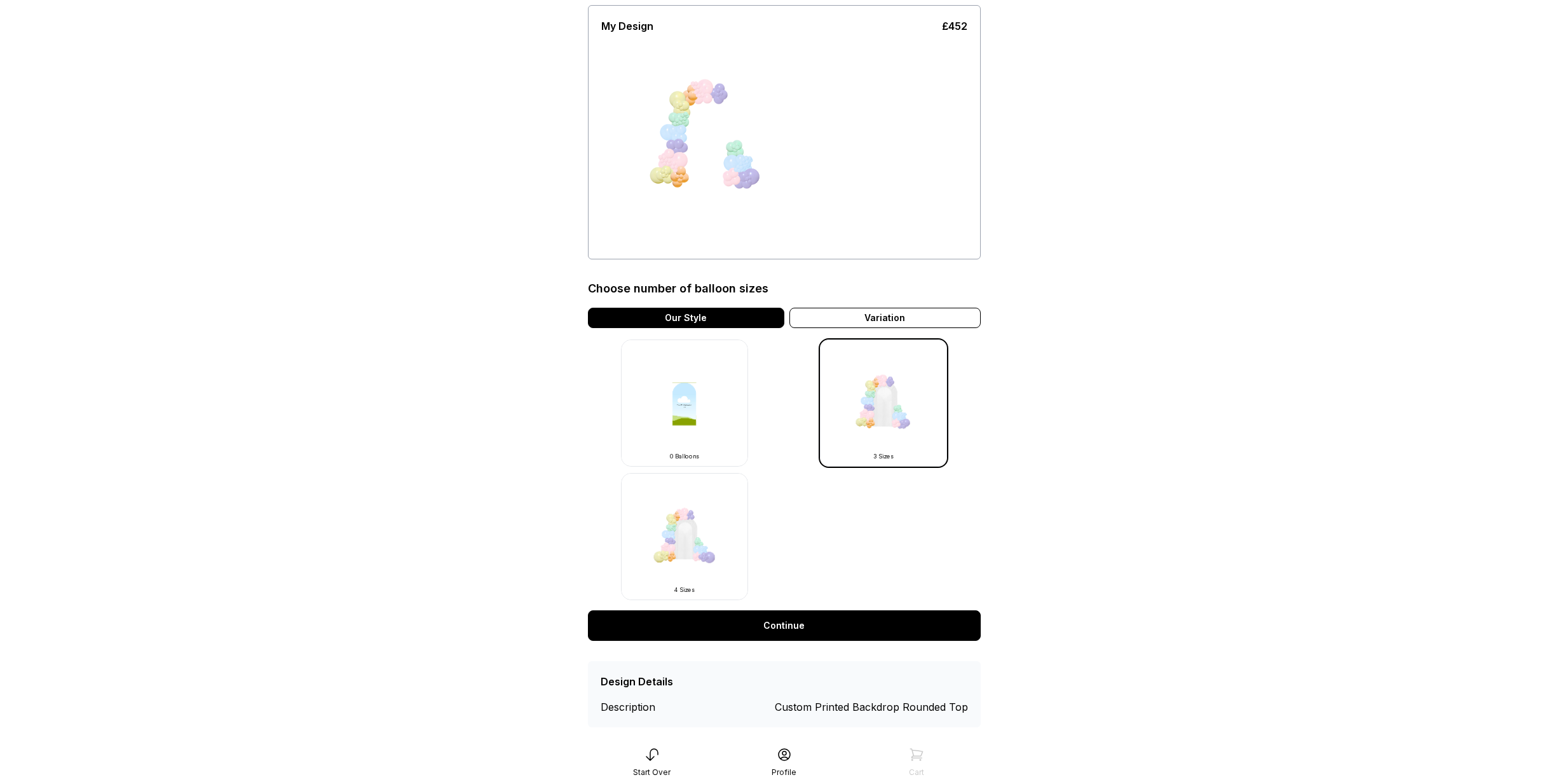
scroll to position [103, 0]
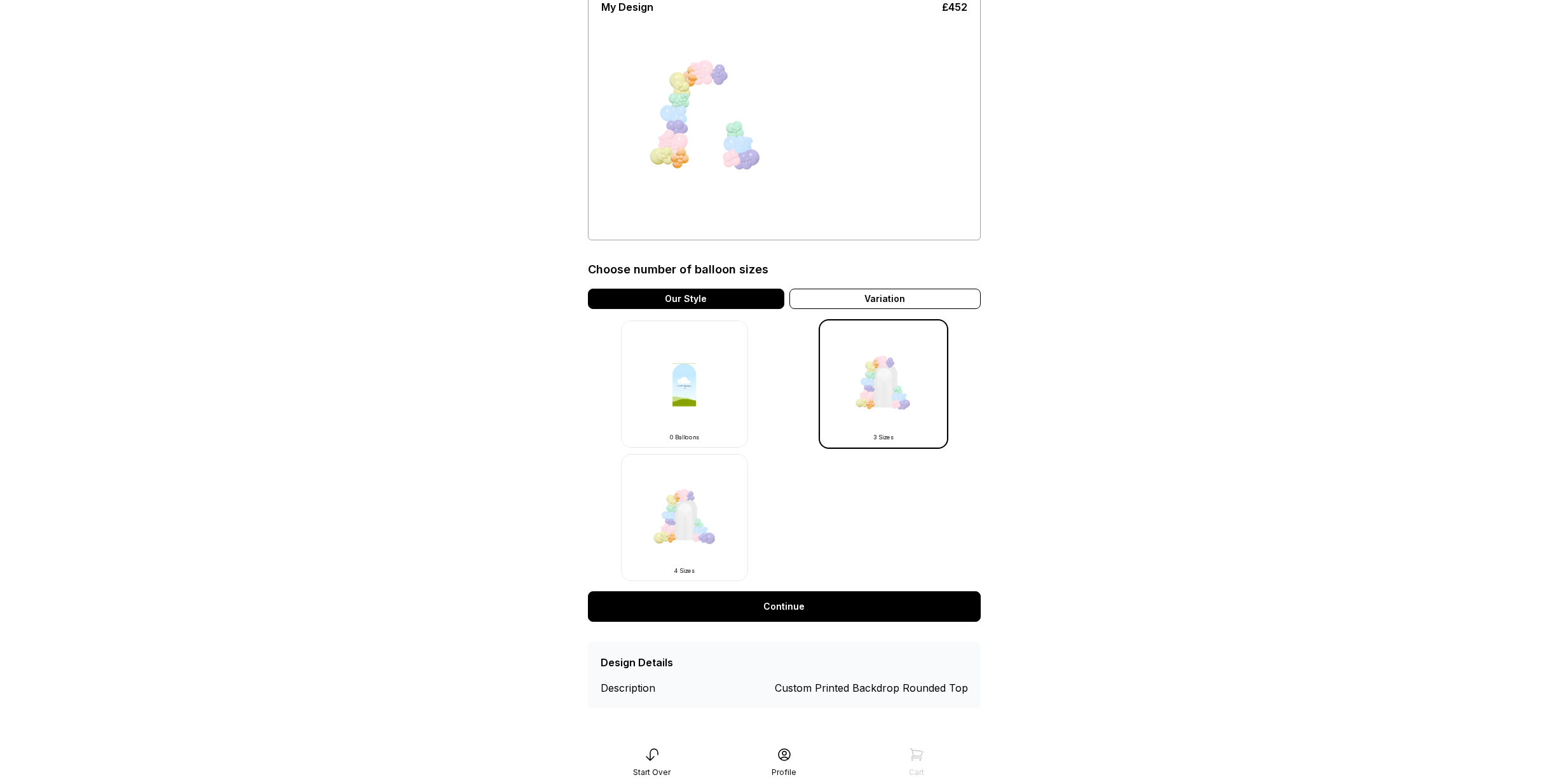
click at [803, 612] on link "Continue" at bounding box center [784, 606] width 393 height 31
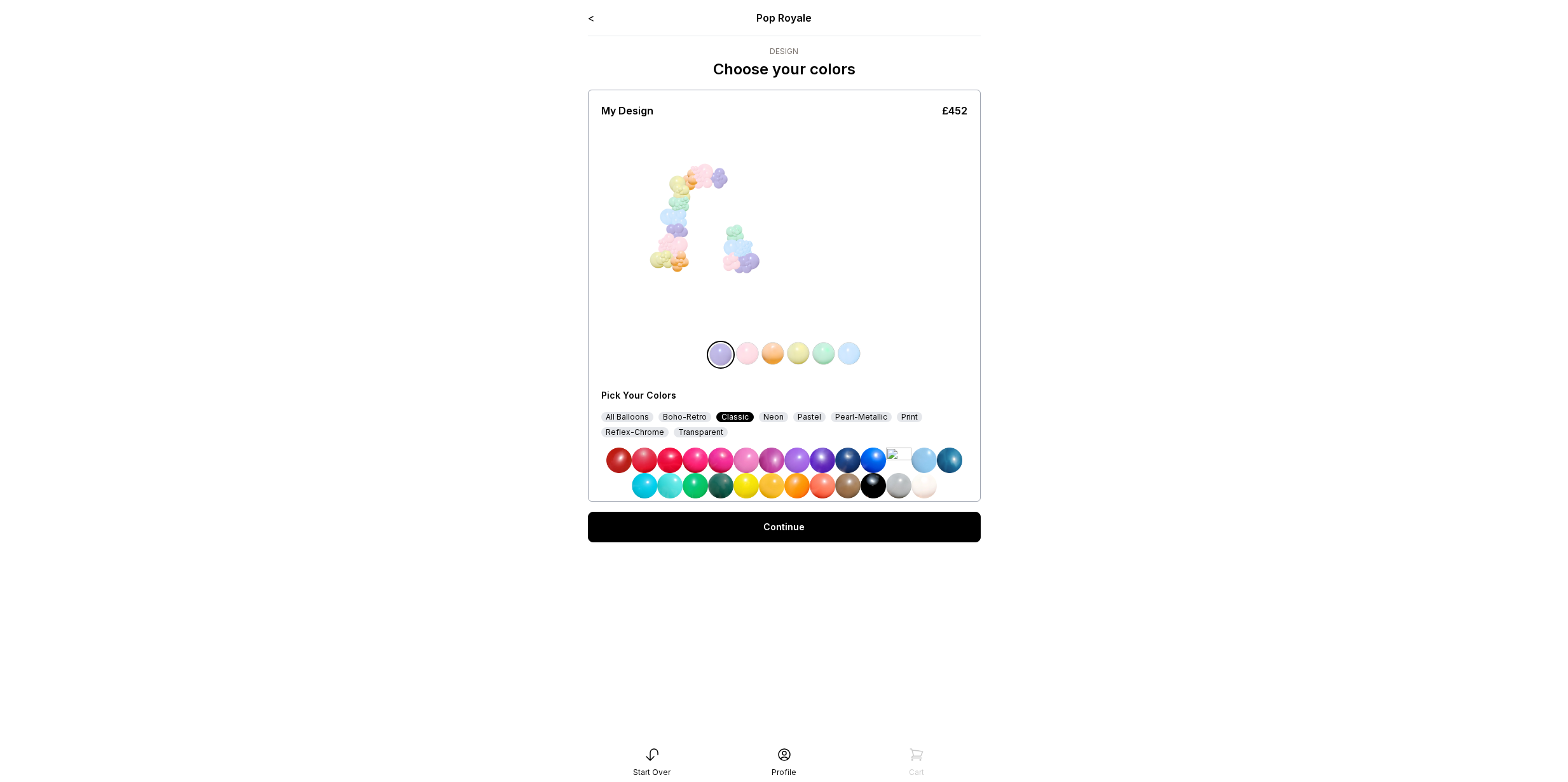
click at [770, 536] on link "Continue" at bounding box center [784, 527] width 393 height 31
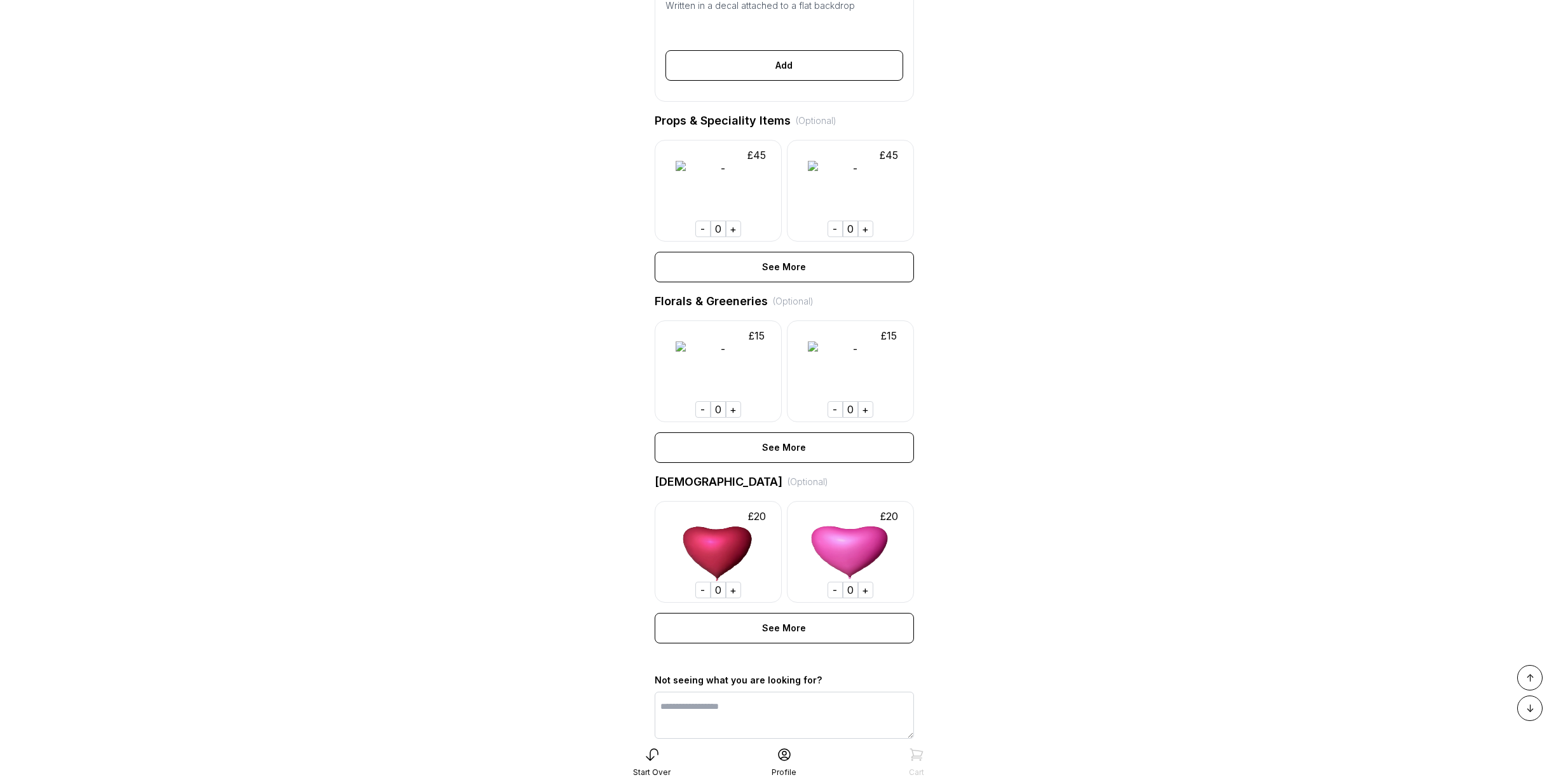
scroll to position [509, 0]
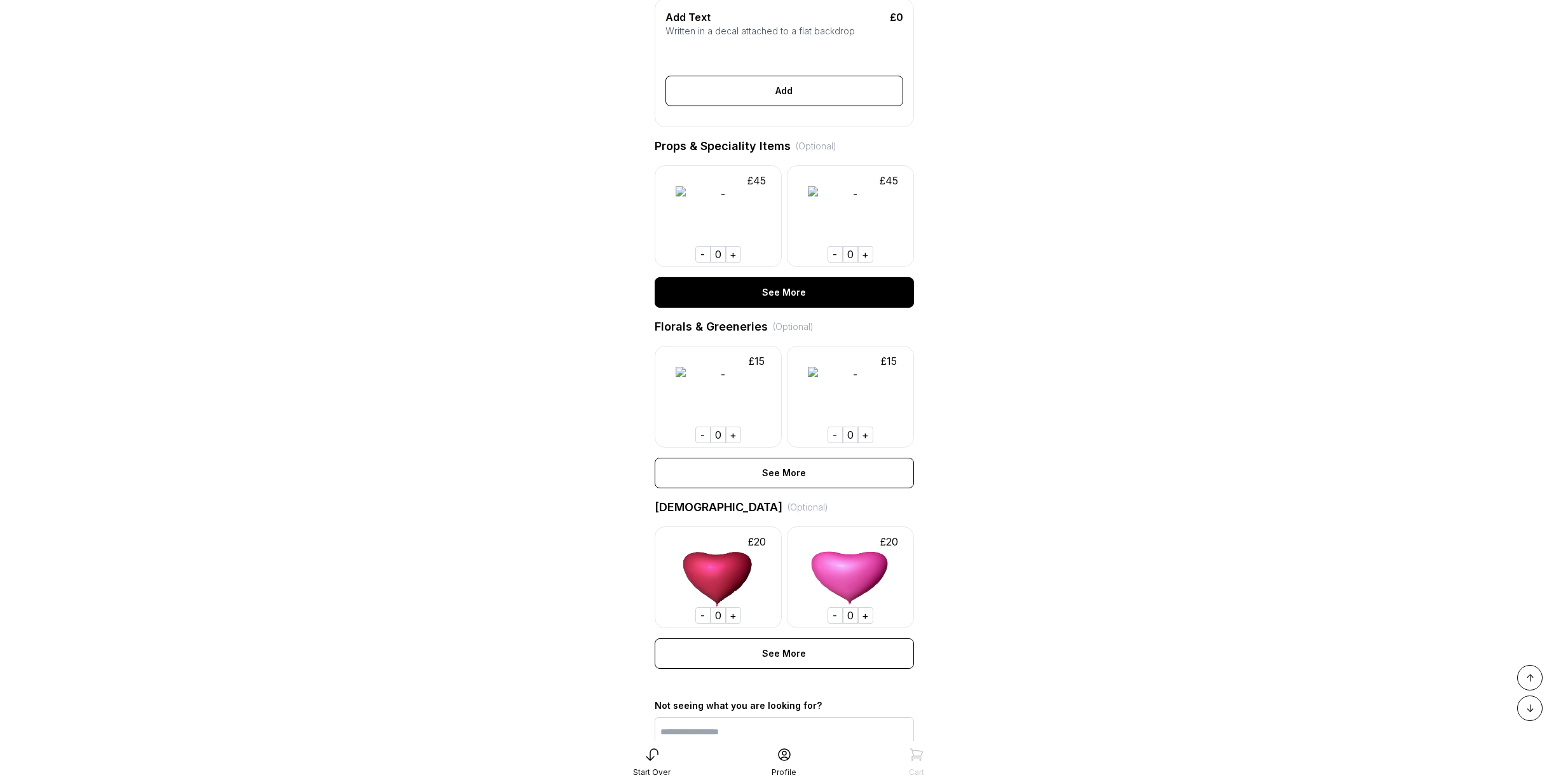
click at [786, 308] on div "See More" at bounding box center [784, 292] width 259 height 31
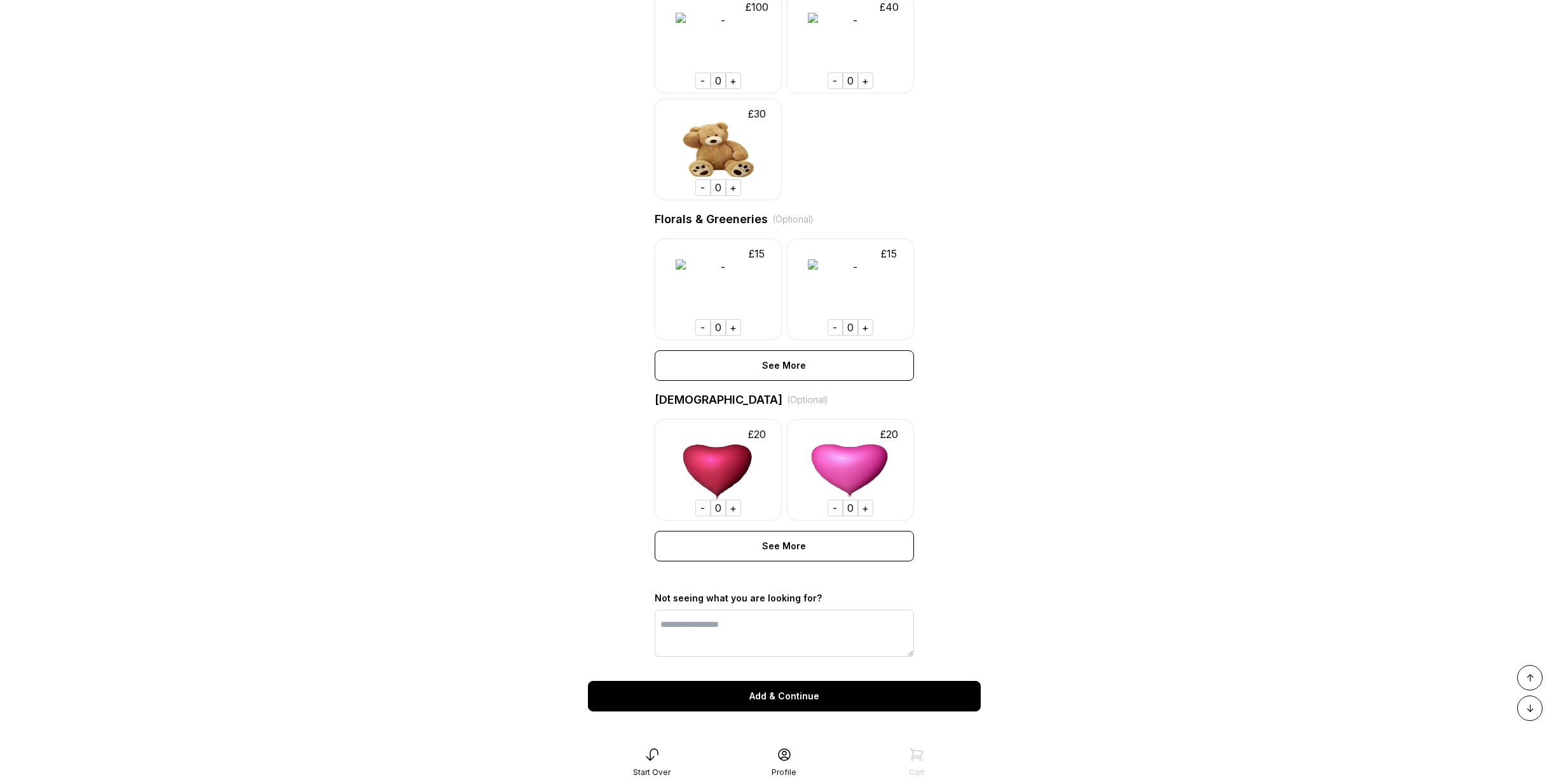
scroll to position [3279, 0]
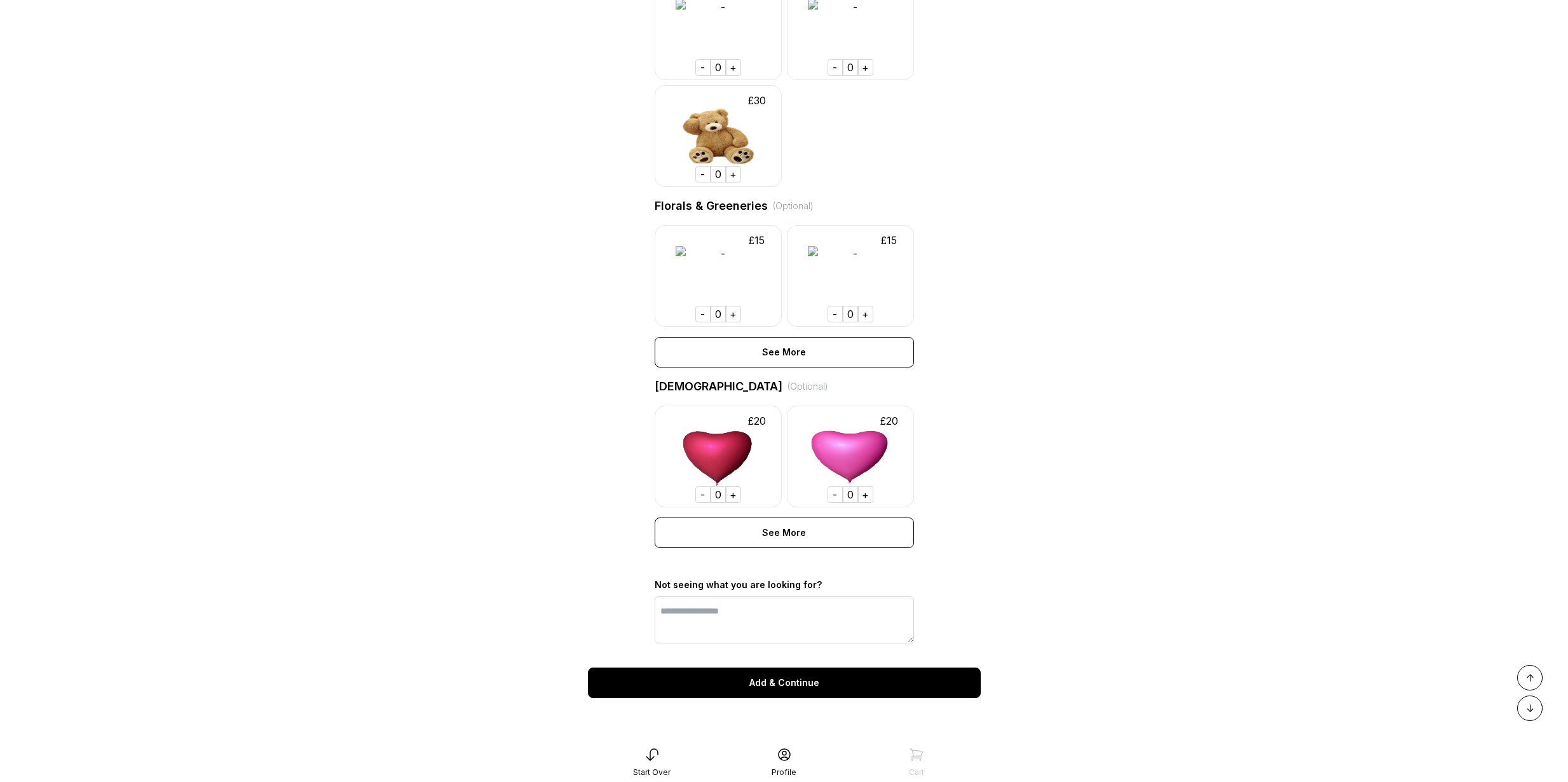
click at [807, 331] on div "£ 15 - 0 + £ 15 - 0 + See More" at bounding box center [784, 295] width 259 height 143
click at [805, 350] on div "See More" at bounding box center [784, 352] width 259 height 31
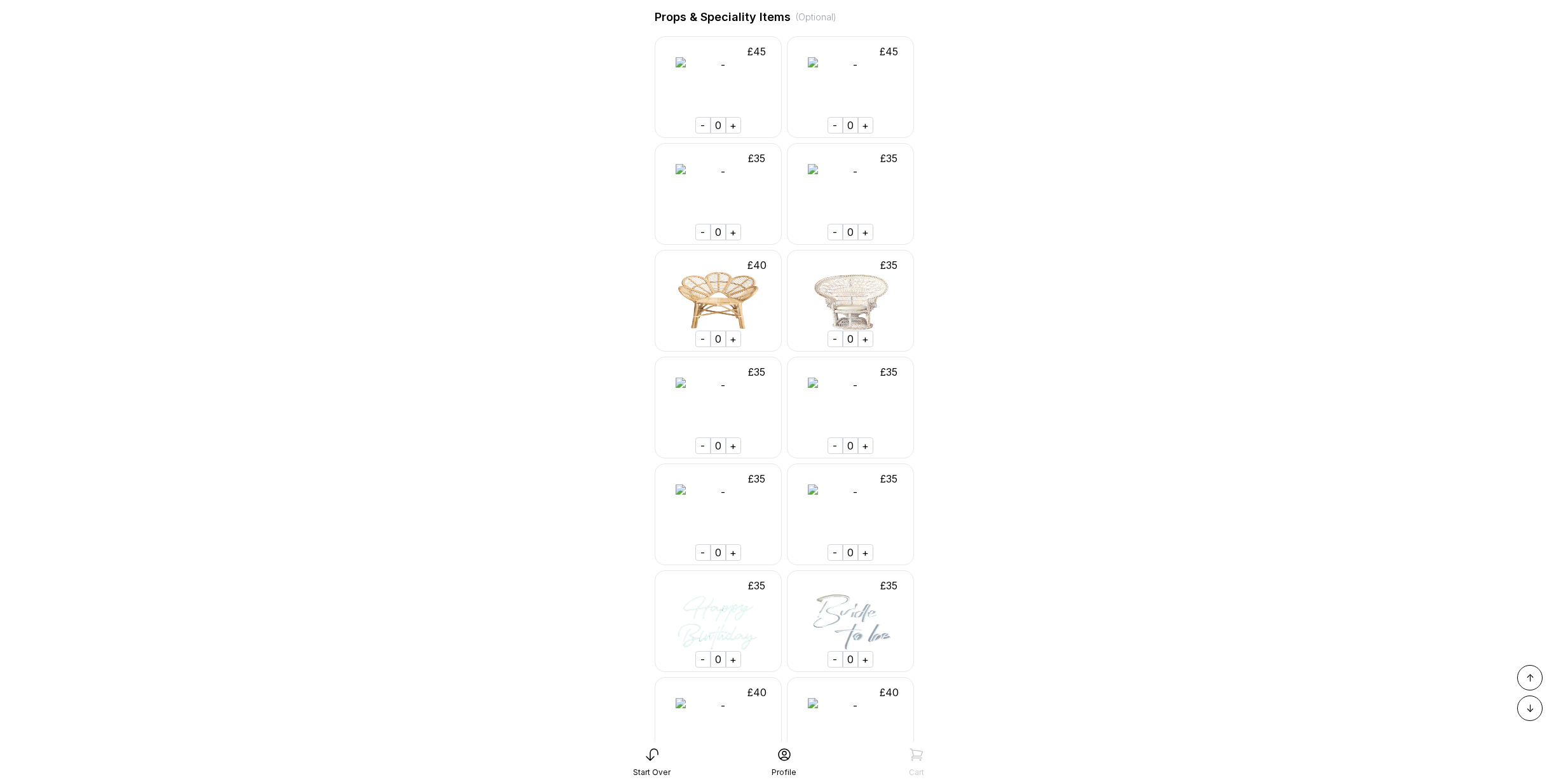
scroll to position [0, 0]
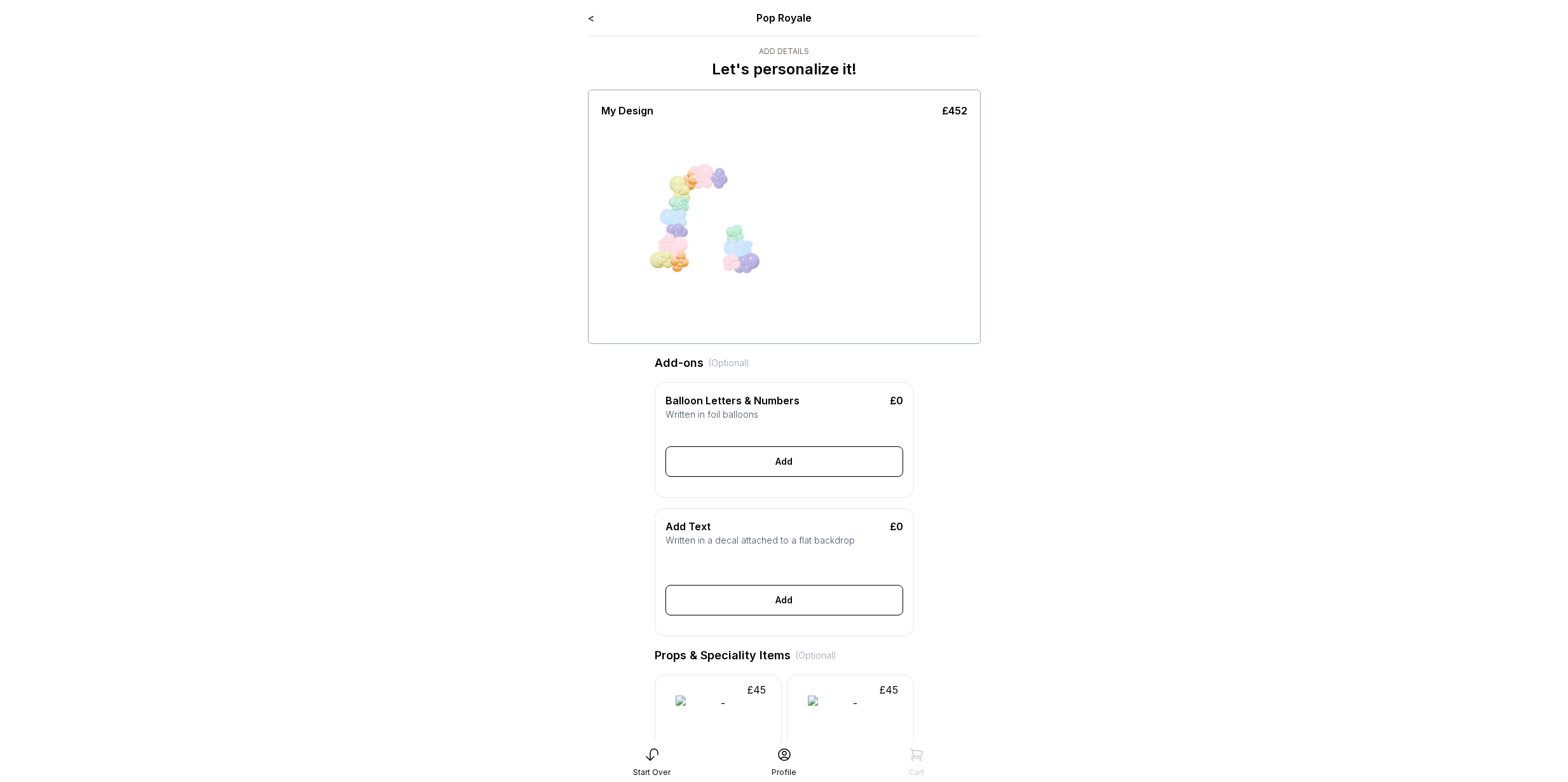
click at [686, 205] on div at bounding box center [696, 229] width 95 height 111
click at [699, 204] on div at bounding box center [706, 224] width 48 height 88
drag, startPoint x: 402, startPoint y: 231, endPoint x: 382, endPoint y: 198, distance: 38.6
click at [400, 233] on main "< Pop Royale Add Details Let's personalize it! My Design £452 Add-ons (Optional…" at bounding box center [784, 693] width 1568 height 1387
click at [591, 16] on link "<" at bounding box center [591, 18] width 7 height 13
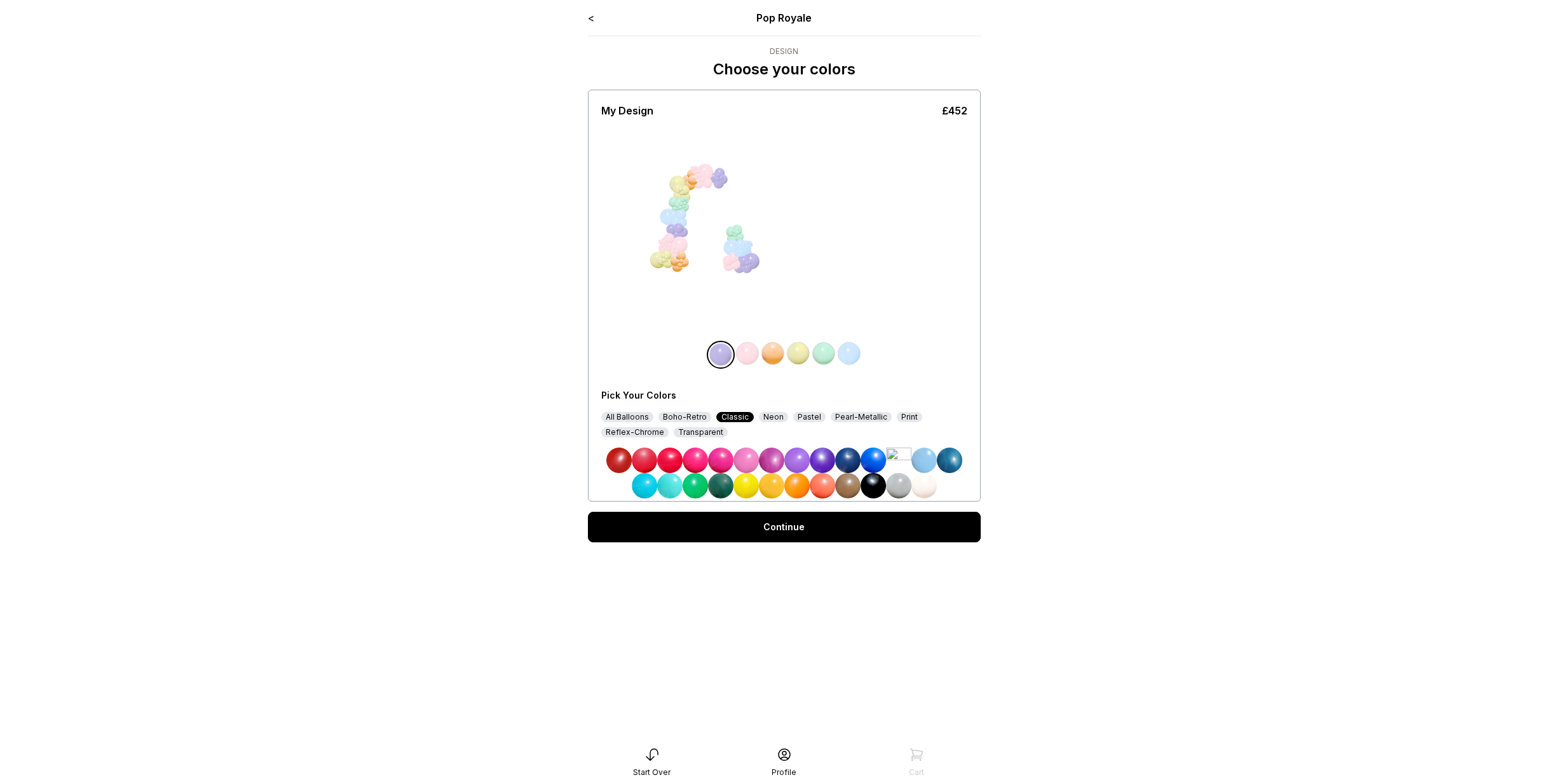
click at [747, 353] on img at bounding box center [747, 353] width 25 height 25
click at [593, 15] on link "<" at bounding box center [591, 18] width 7 height 13
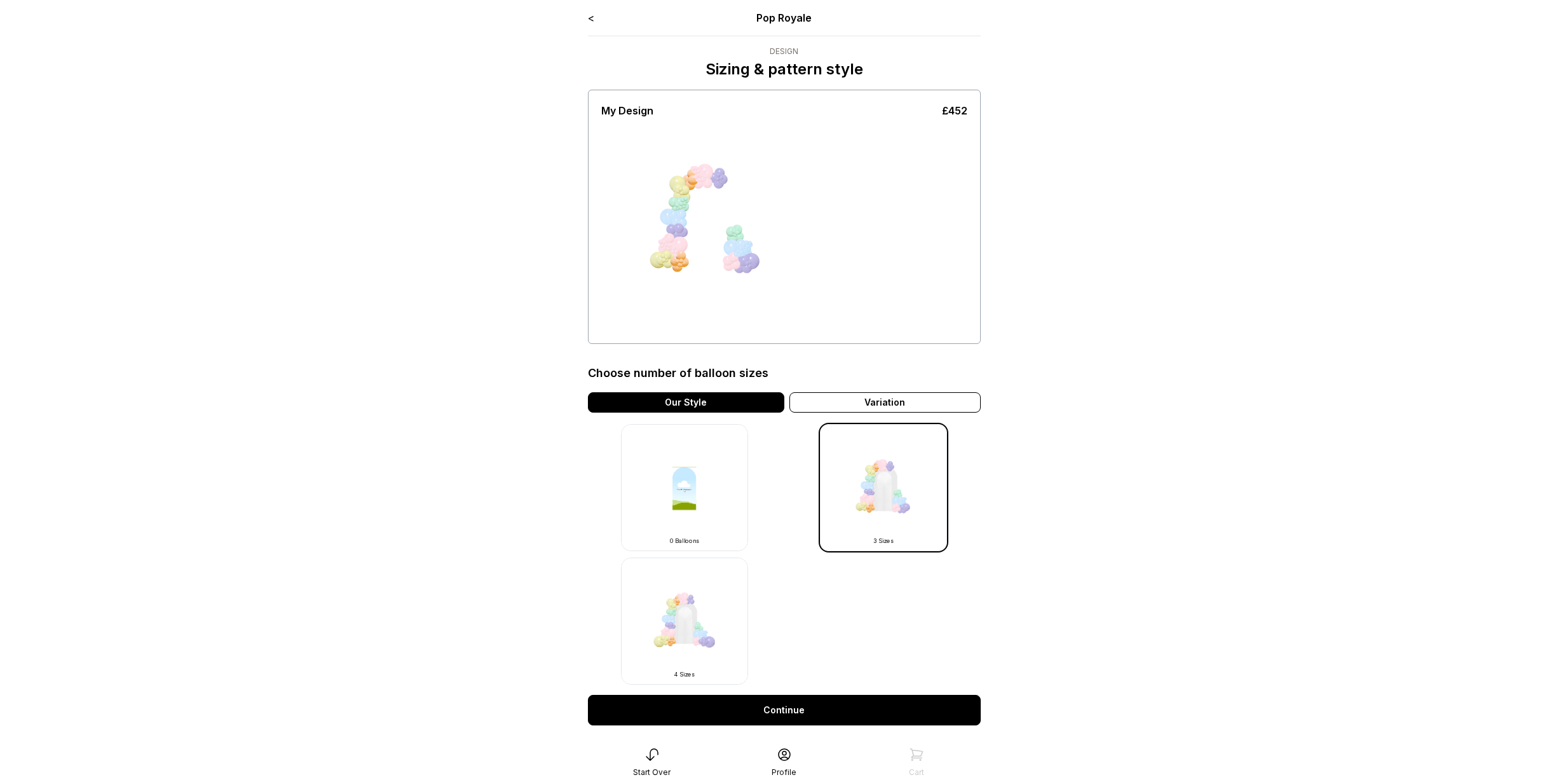
click at [596, 21] on div "< Pop Royale" at bounding box center [784, 18] width 393 height 15
click at [589, 19] on link "<" at bounding box center [591, 18] width 7 height 13
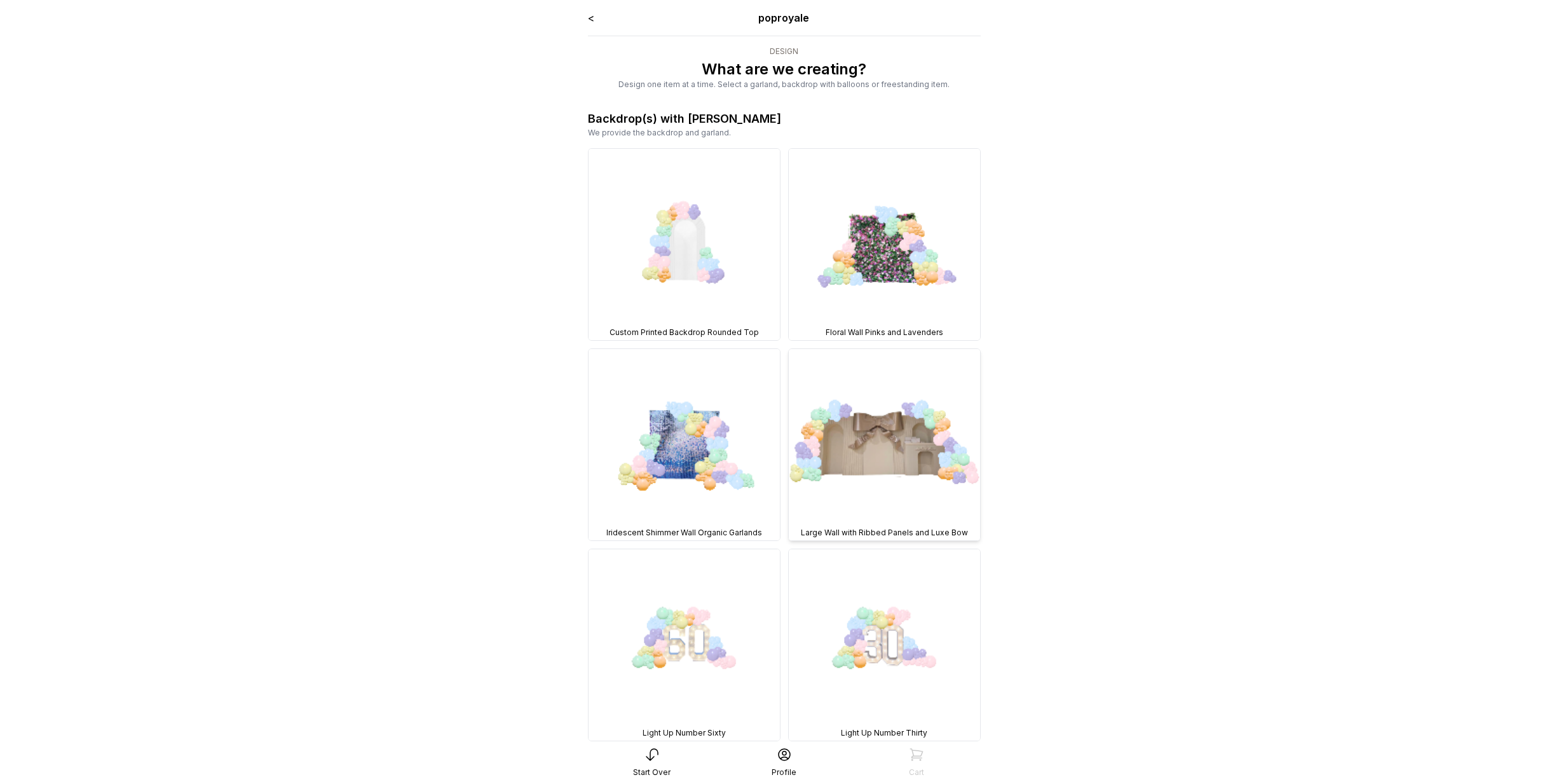
click at [852, 414] on img at bounding box center [883, 444] width 191 height 191
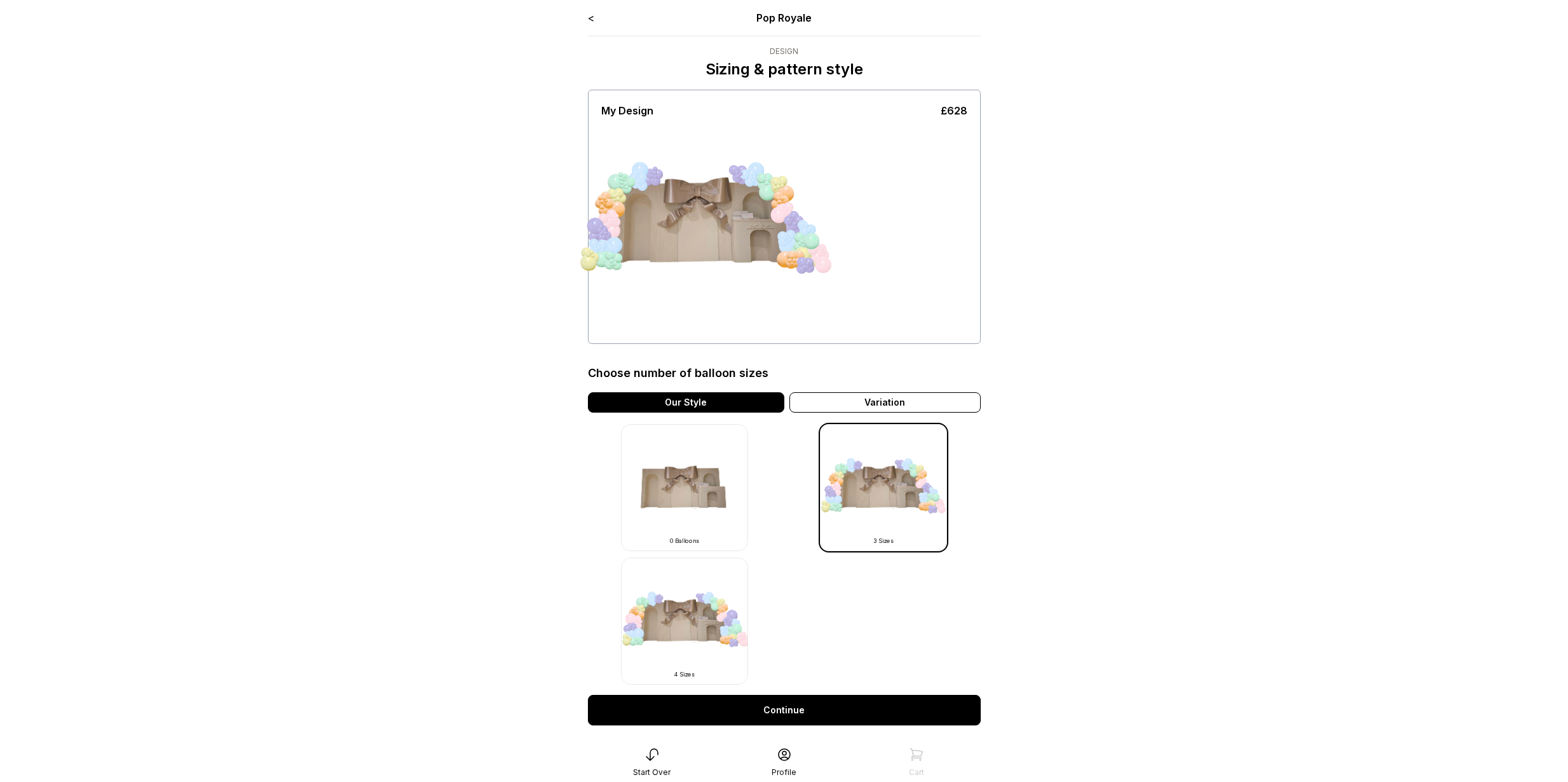
click at [588, 13] on link "<" at bounding box center [591, 18] width 7 height 13
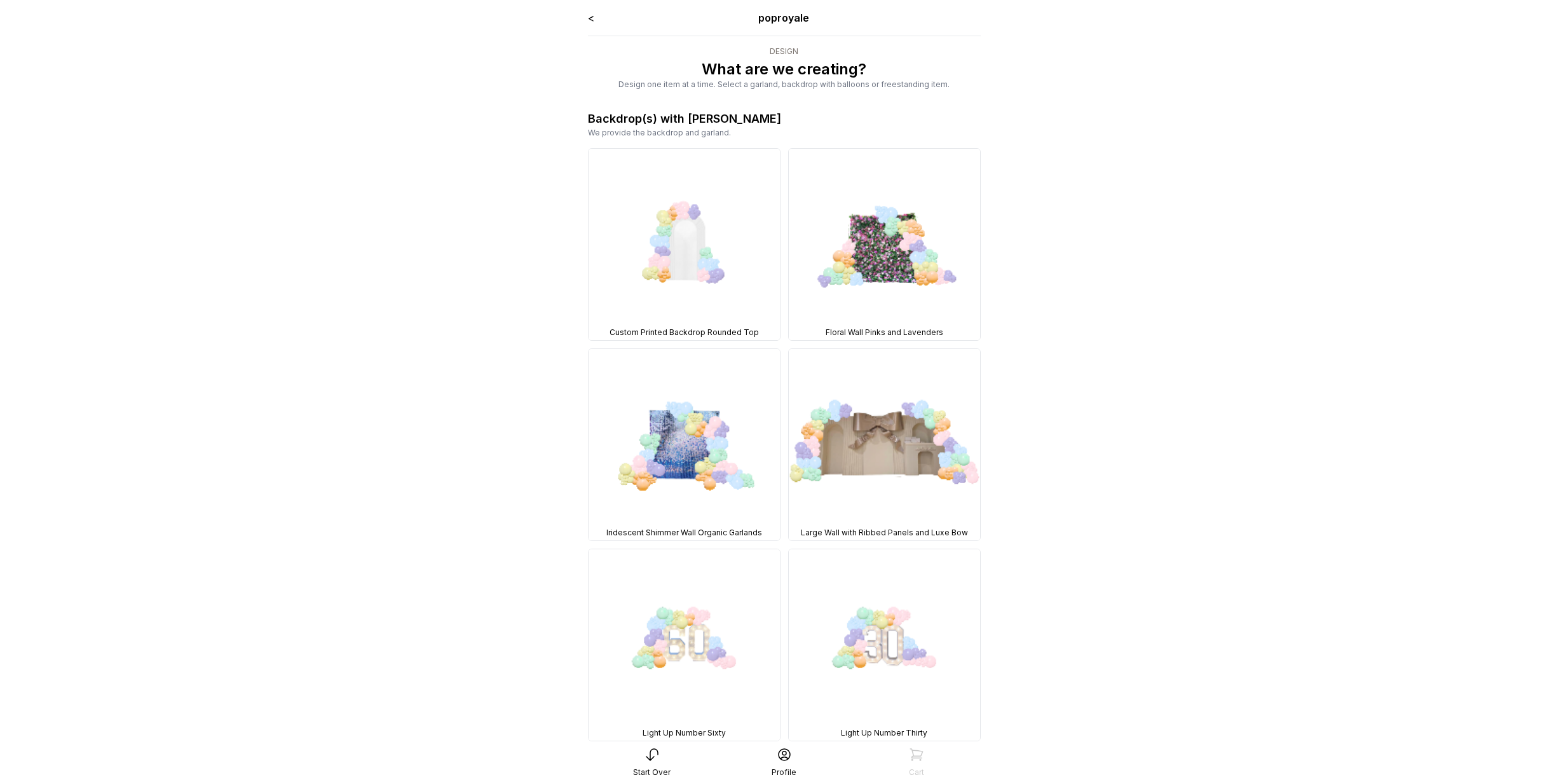
drag, startPoint x: 472, startPoint y: 263, endPoint x: 510, endPoint y: 268, distance: 38.3
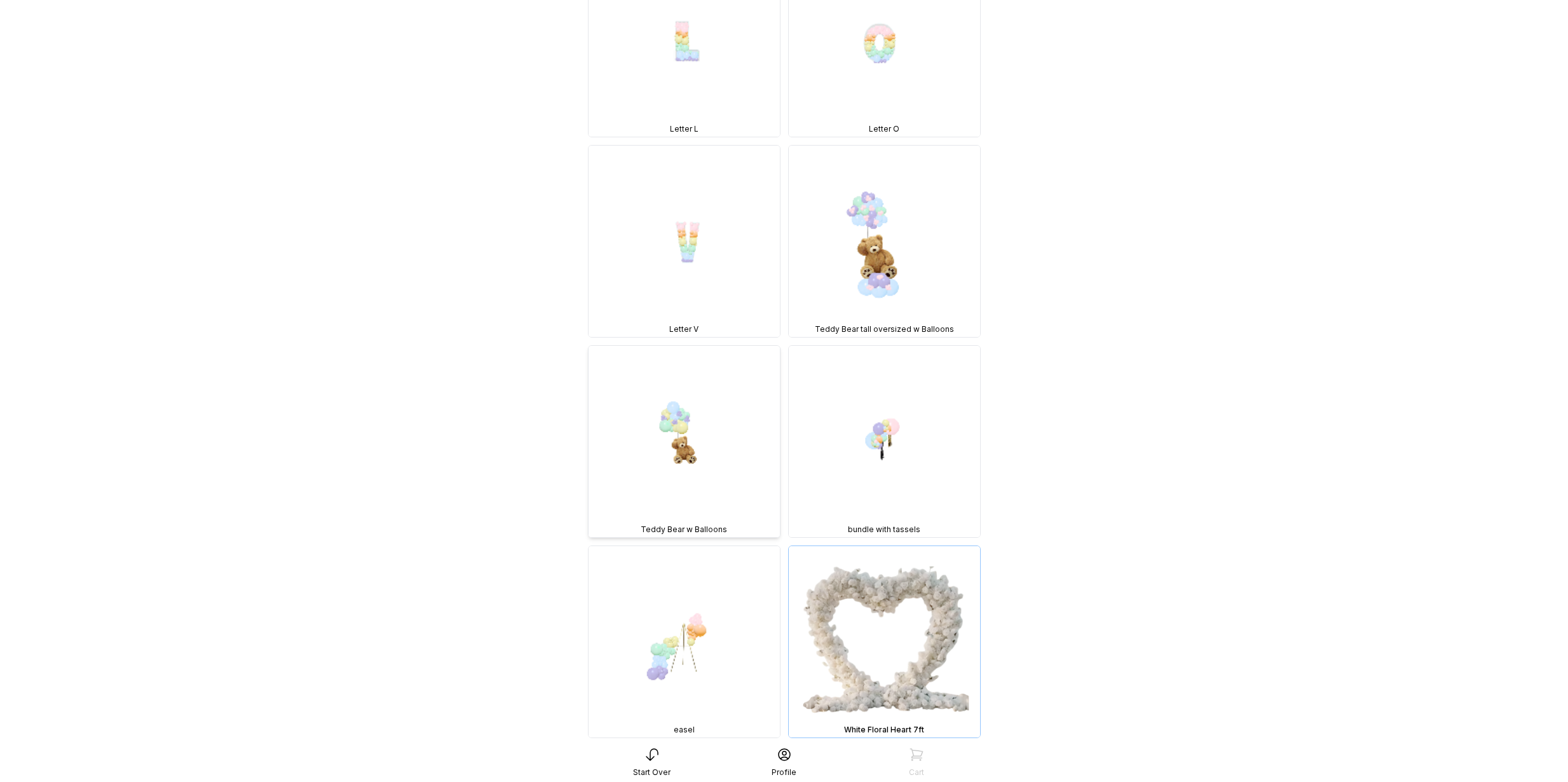
scroll to position [6343, 0]
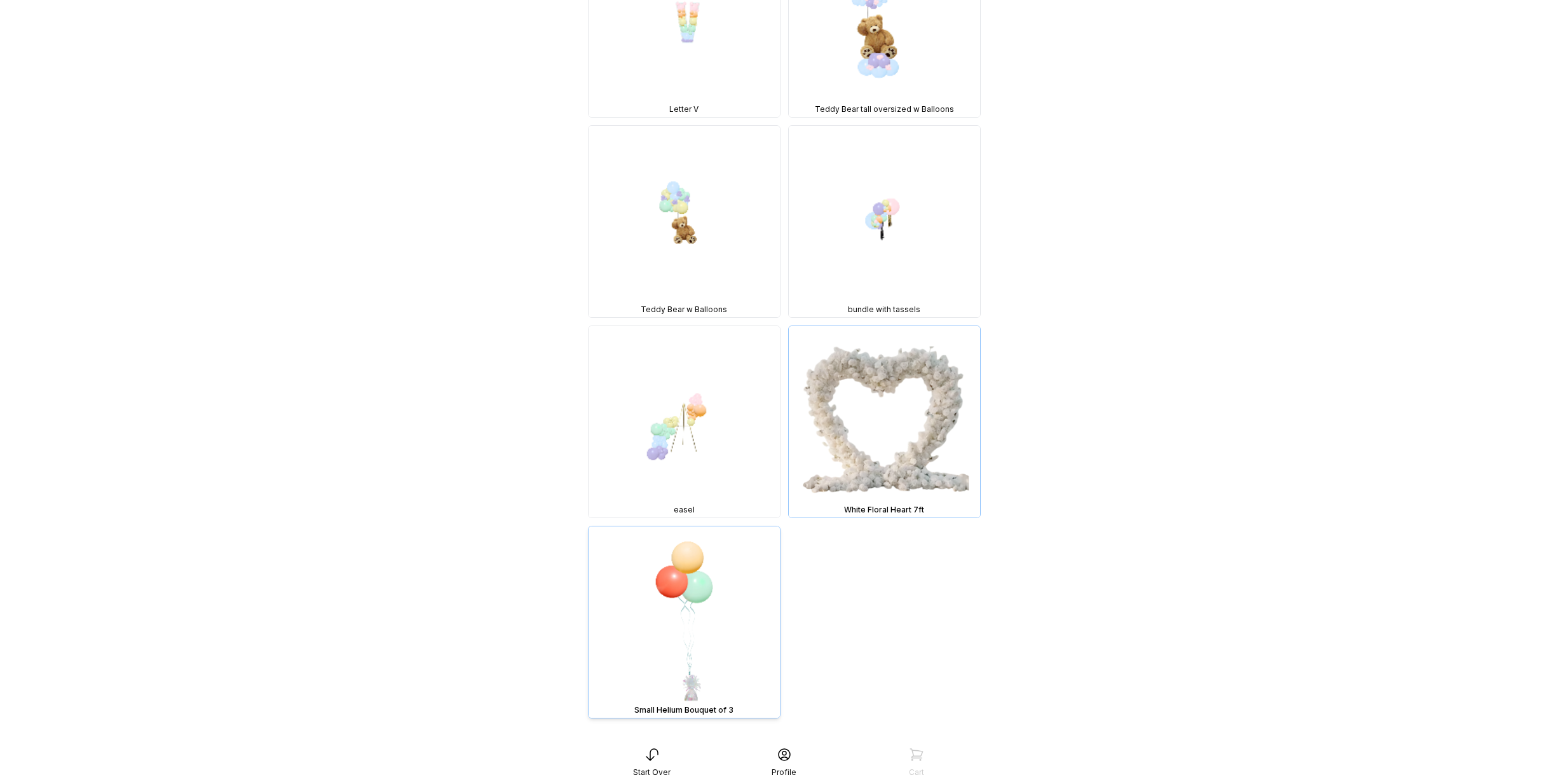
click at [695, 572] on img at bounding box center [684, 622] width 191 height 191
